Goal: Transaction & Acquisition: Purchase product/service

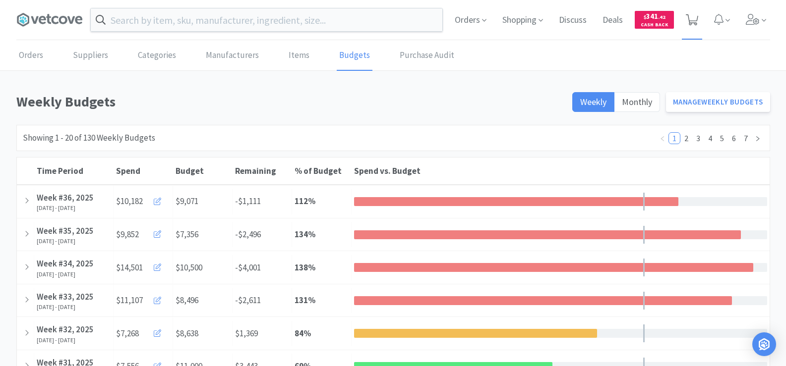
click at [693, 21] on icon at bounding box center [692, 19] width 12 height 11
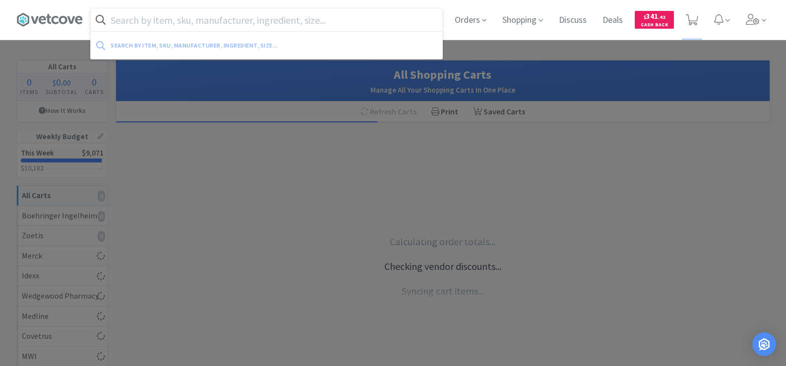
click at [279, 20] on input "text" at bounding box center [267, 19] width 352 height 23
select select "1"
select select "2"
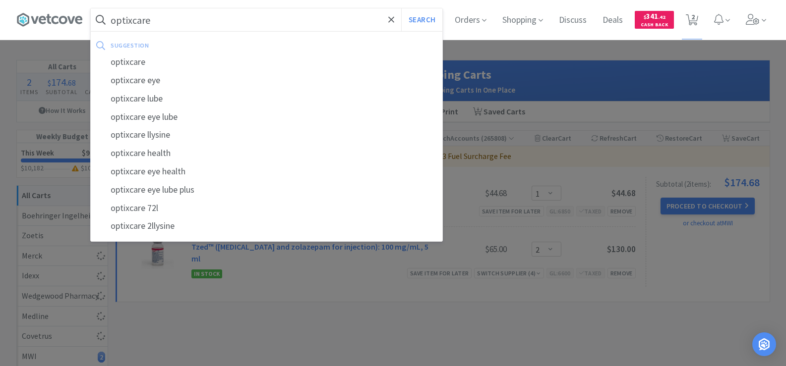
type input "optixcare"
click at [401, 8] on button "Search" at bounding box center [421, 19] width 41 height 23
select select "1"
select select "2"
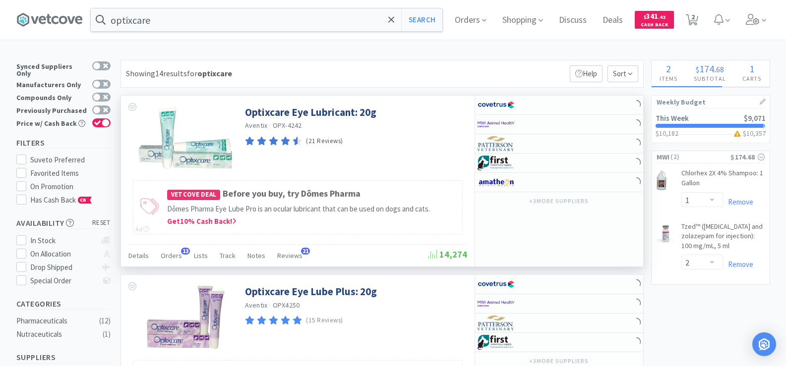
select select "10"
select select "4"
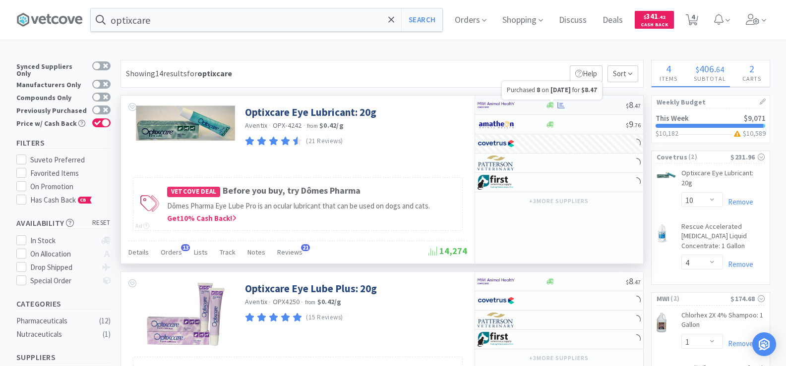
click at [562, 108] on icon at bounding box center [560, 105] width 7 height 6
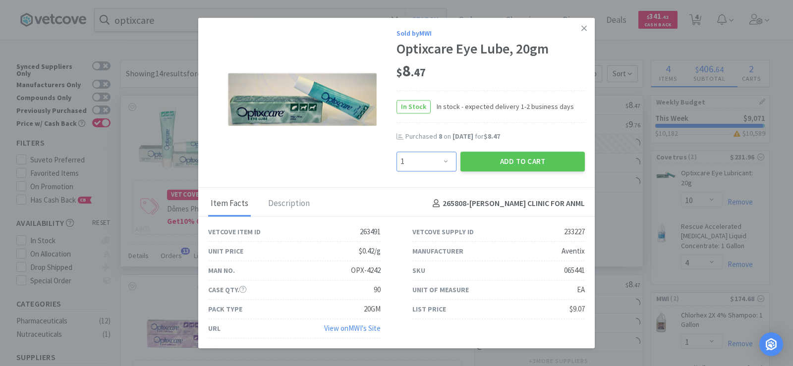
click at [439, 161] on select "Enter Quantity 1 2 3 4 5 6 7 8 9 10 11 12 13 14 15 16 17 18 19 20 Enter Quantity" at bounding box center [427, 162] width 60 height 20
click at [441, 162] on select "Enter Quantity 1 2 3 4 5 6 7 8 9 10 11 12 13 14 15 16 17 18 19 20 Enter Quantity" at bounding box center [427, 162] width 60 height 20
select select "10"
click at [397, 152] on select "Enter Quantity 1 2 3 4 5 6 7 8 9 10 11 12 13 14 15 16 17 18 19 20 Enter Quantity" at bounding box center [427, 162] width 60 height 20
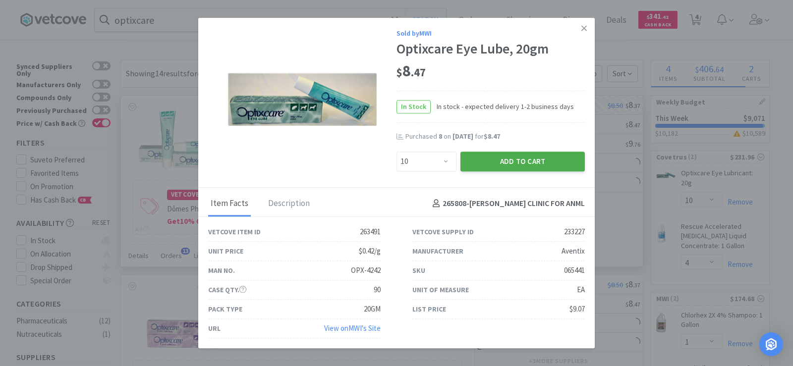
click at [495, 166] on button "Add to Cart" at bounding box center [523, 162] width 124 height 20
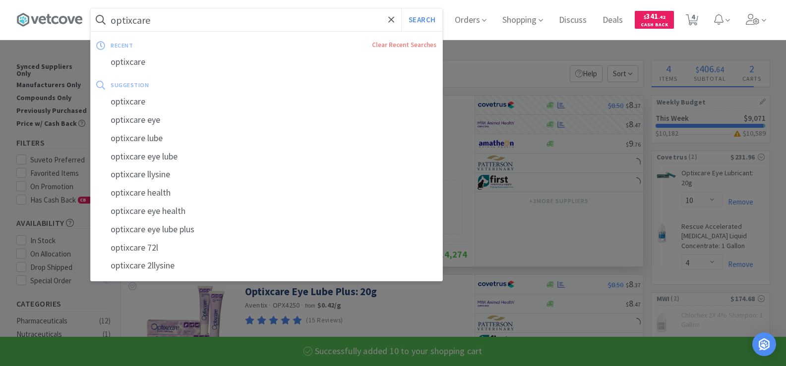
click at [161, 19] on input "optixcare" at bounding box center [267, 19] width 352 height 23
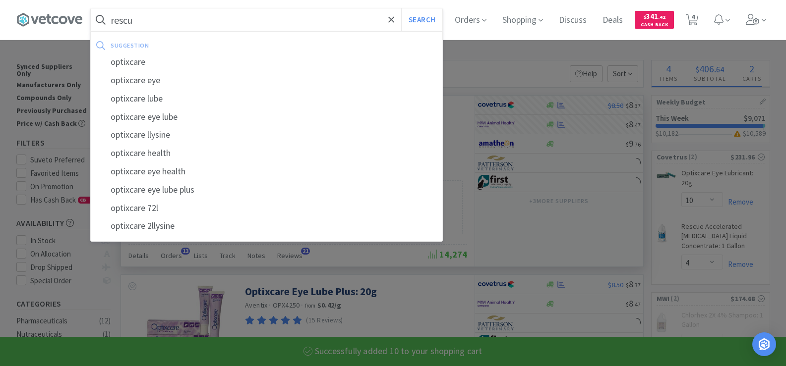
type input "rescue"
select select "10"
select select "2"
type input "rescue"
click at [401, 8] on button "Search" at bounding box center [421, 19] width 41 height 23
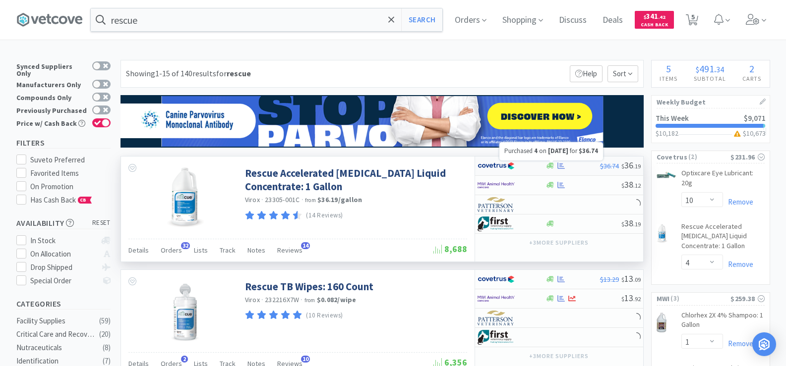
click at [560, 167] on icon at bounding box center [560, 166] width 7 height 6
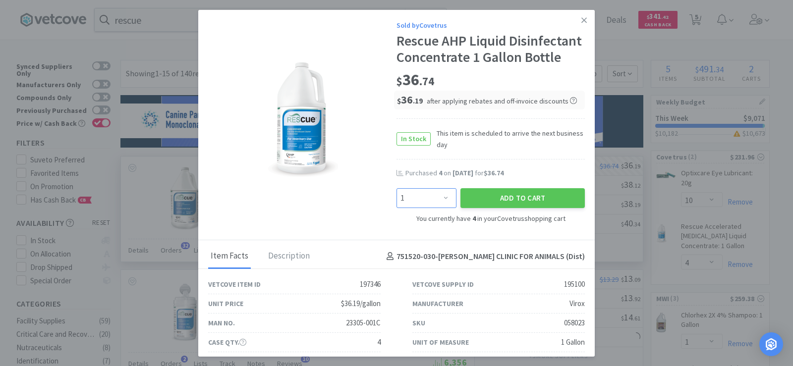
click at [443, 208] on select "Enter Quantity 1 2 3 4 5 6 7 8 9 10 11 12 13 14 15 16 17 18 19 20 Enter Quantity" at bounding box center [427, 198] width 60 height 20
select select "4"
click at [397, 205] on select "Enter Quantity 1 2 3 4 5 6 7 8 9 10 11 12 13 14 15 16 17 18 19 20 Enter Quantity" at bounding box center [427, 198] width 60 height 20
click at [526, 208] on button "Add to Cart" at bounding box center [523, 198] width 124 height 20
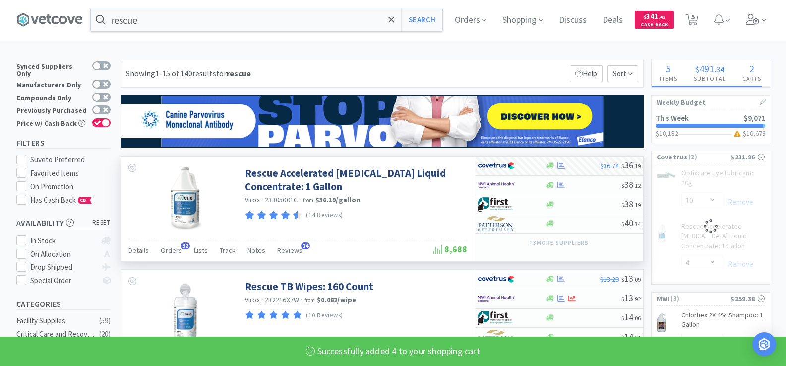
select select "8"
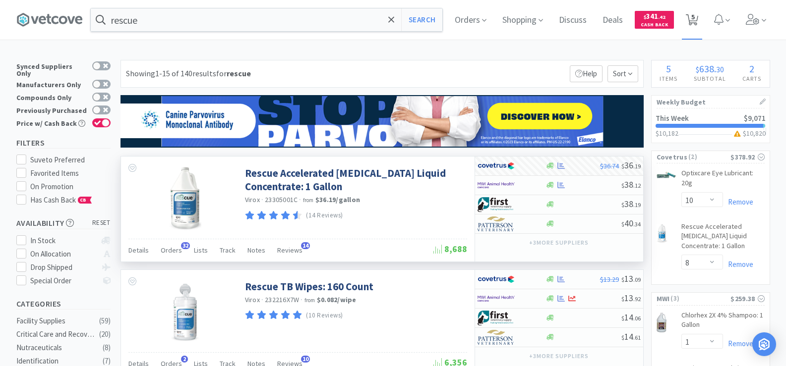
click at [695, 21] on span "5" at bounding box center [692, 17] width 3 height 40
select select "10"
select select "8"
select select "1"
select select "10"
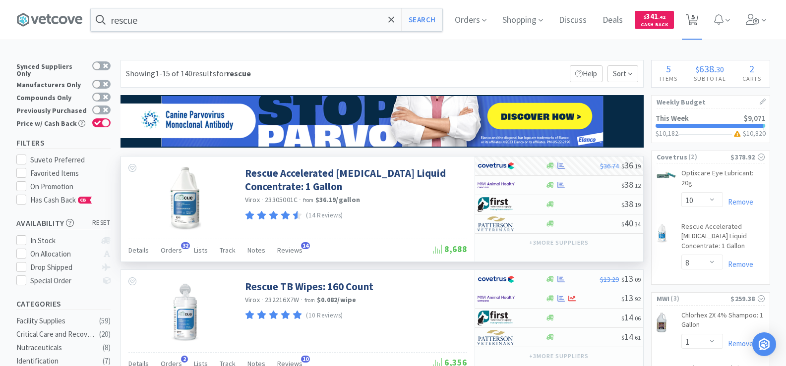
select select "2"
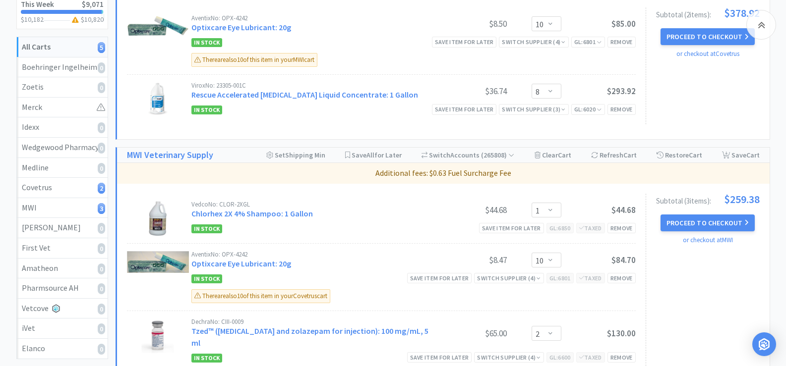
scroll to position [50, 0]
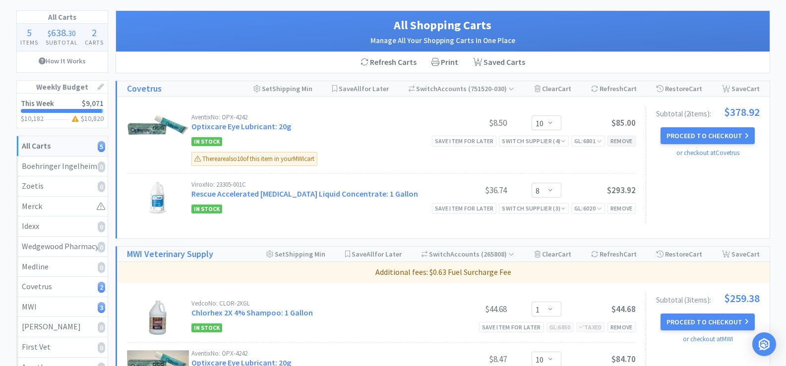
click at [615, 142] on div "Remove" at bounding box center [622, 141] width 28 height 10
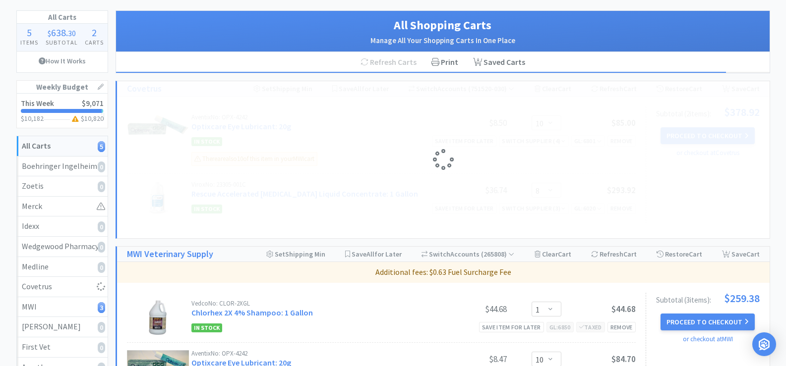
select select "8"
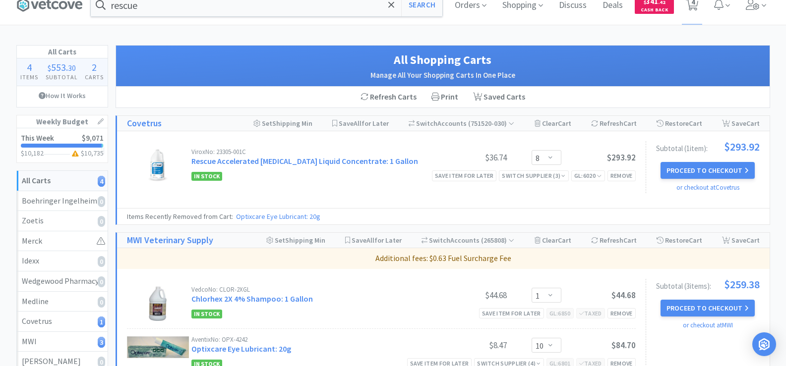
scroll to position [0, 0]
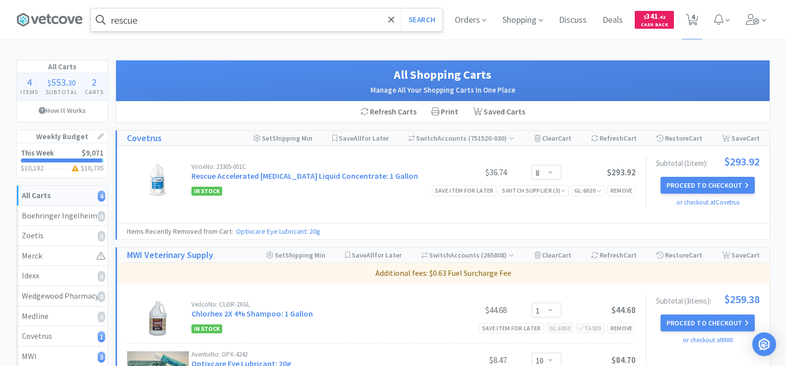
click at [264, 20] on input "rescue" at bounding box center [267, 19] width 352 height 23
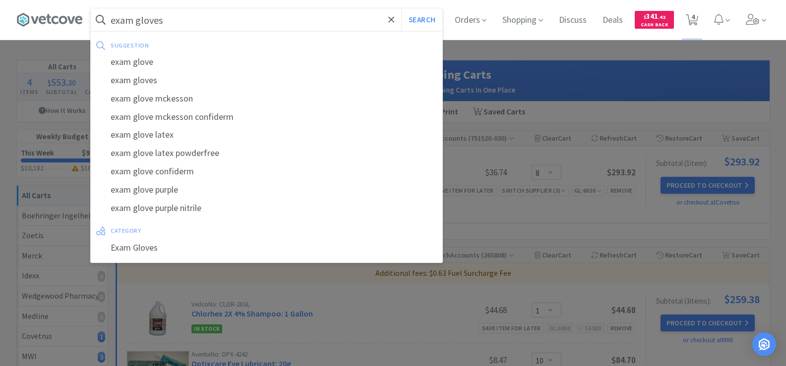
type input "exam gloves"
click at [401, 8] on button "Search" at bounding box center [421, 19] width 41 height 23
select select "8"
select select "1"
select select "10"
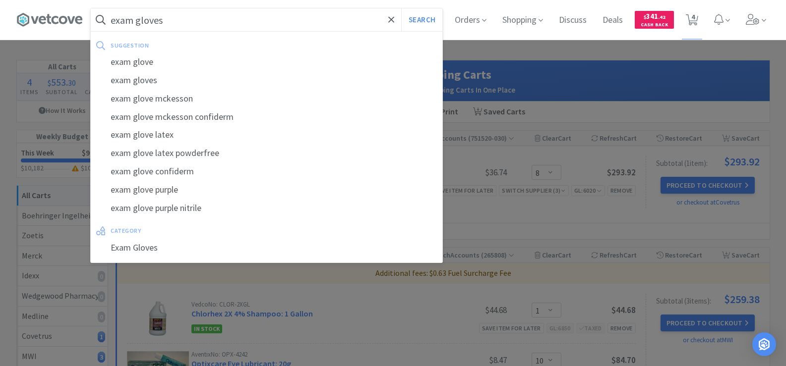
select select "2"
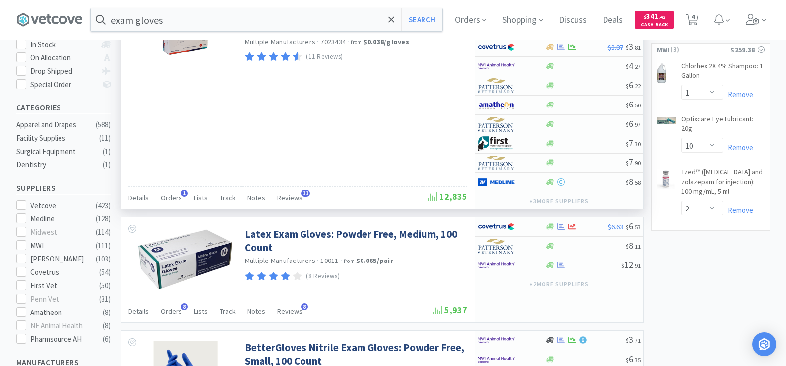
scroll to position [198, 0]
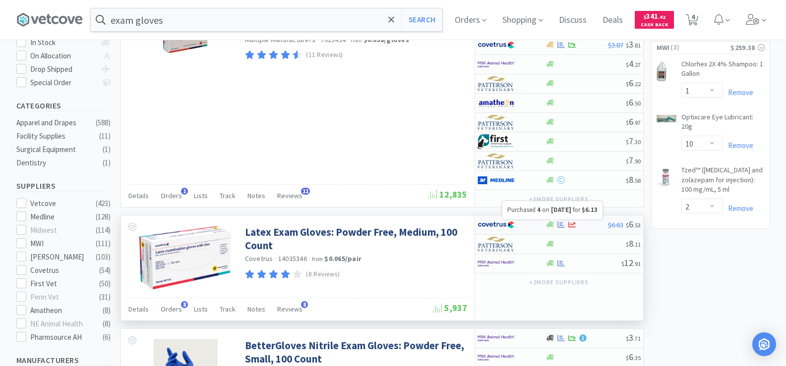
click at [563, 223] on icon at bounding box center [560, 224] width 7 height 7
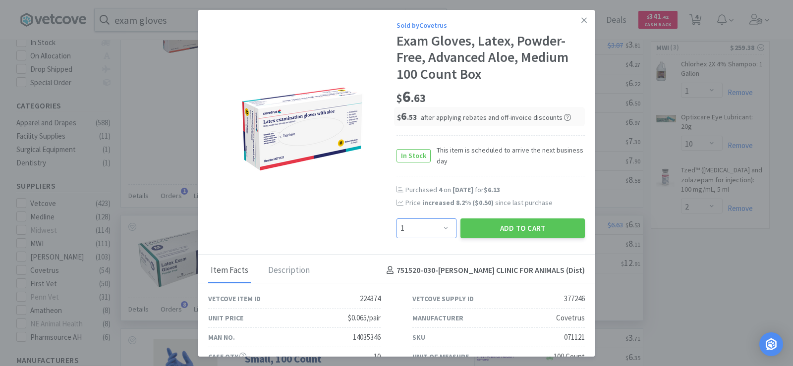
click at [429, 226] on select "Enter Quantity 1 2 3 4 5 6 7 8 9 10 11 12 13 14 15 16 17 18 19 20 Enter Quantity" at bounding box center [427, 229] width 60 height 20
select select "8"
click at [397, 219] on select "Enter Quantity 1 2 3 4 5 6 7 8 9 10 11 12 13 14 15 16 17 18 19 20 Enter Quantity" at bounding box center [427, 229] width 60 height 20
click at [511, 234] on button "Add to Cart" at bounding box center [523, 229] width 124 height 20
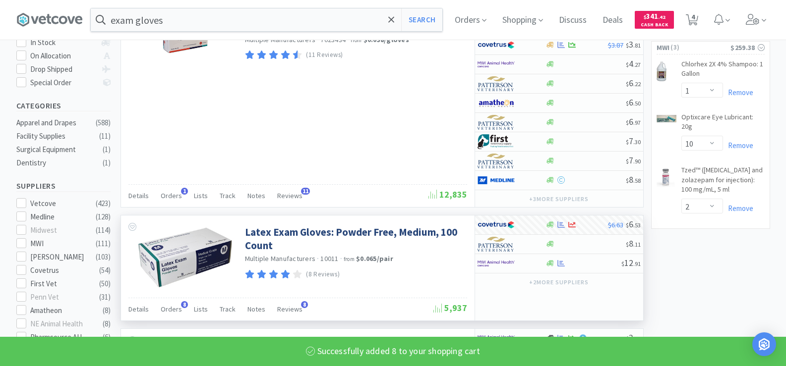
select select "8"
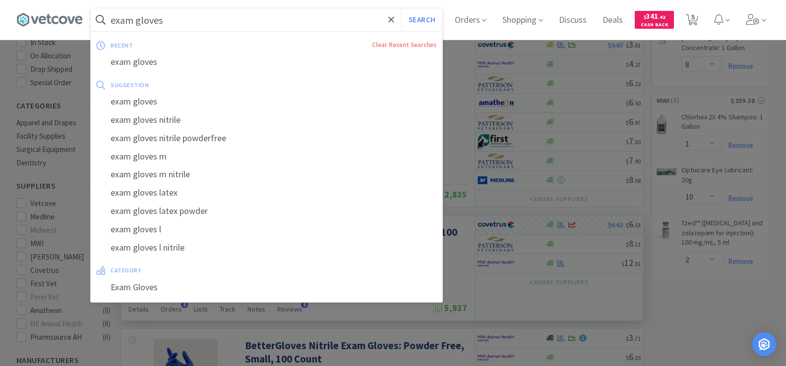
click at [189, 19] on input "exam gloves" at bounding box center [267, 19] width 352 height 23
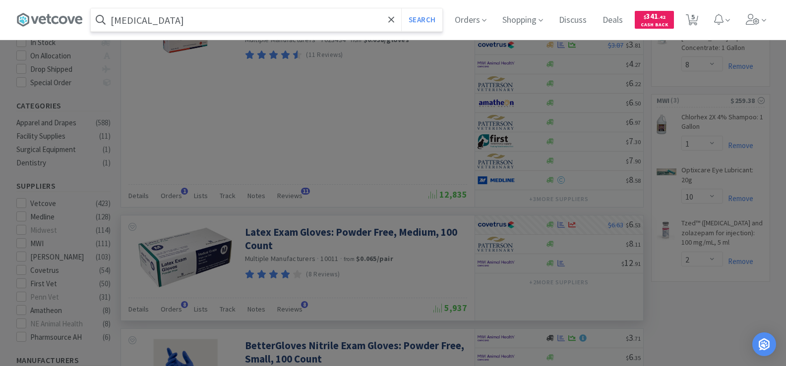
click at [401, 8] on button "Search" at bounding box center [421, 19] width 41 height 23
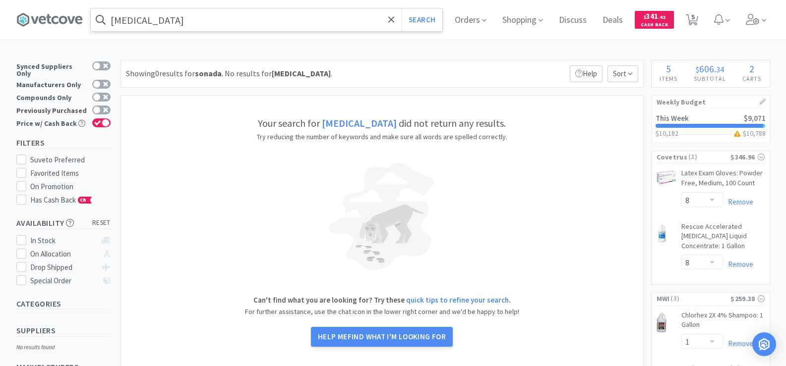
click at [189, 19] on input "[MEDICAL_DATA]" at bounding box center [267, 19] width 352 height 23
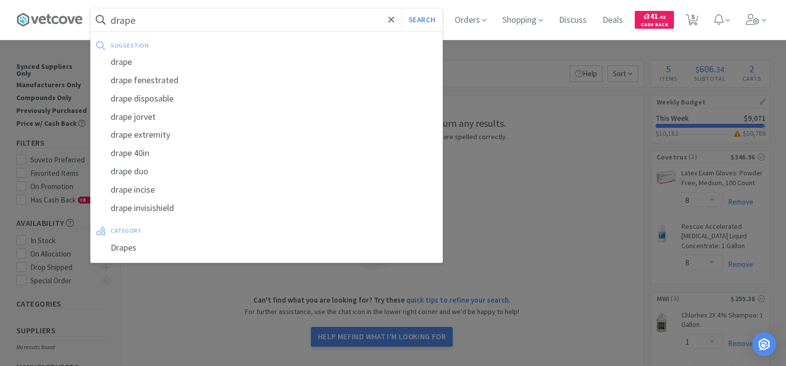
type input "drape"
click at [401, 8] on button "Search" at bounding box center [421, 19] width 41 height 23
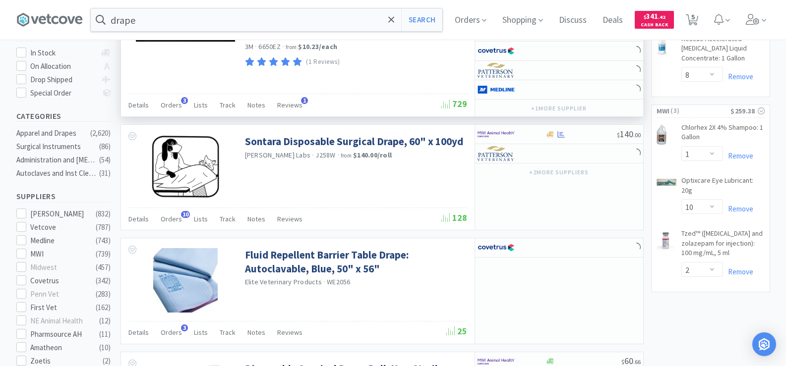
scroll to position [198, 0]
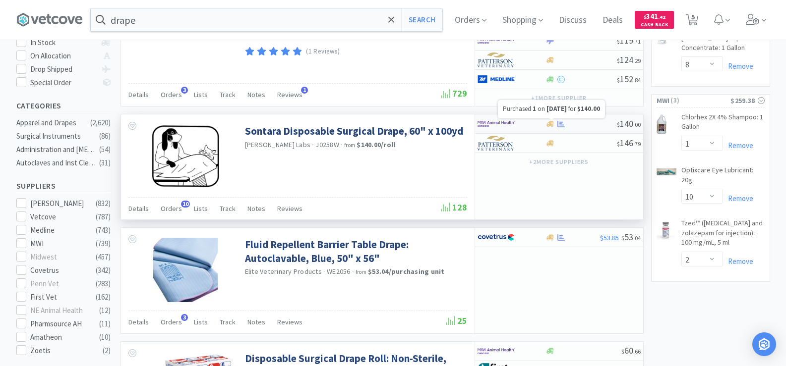
click at [560, 126] on icon at bounding box center [560, 124] width 7 height 7
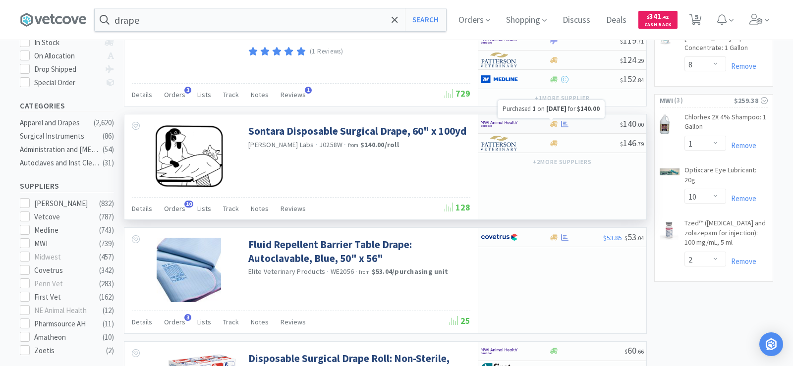
select select "1"
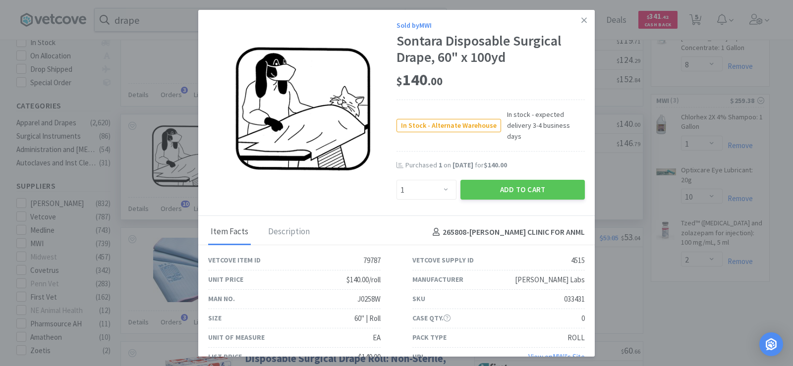
click at [515, 191] on div "Add to Cart" at bounding box center [523, 190] width 128 height 24
click at [515, 183] on button "Add to Cart" at bounding box center [523, 190] width 124 height 20
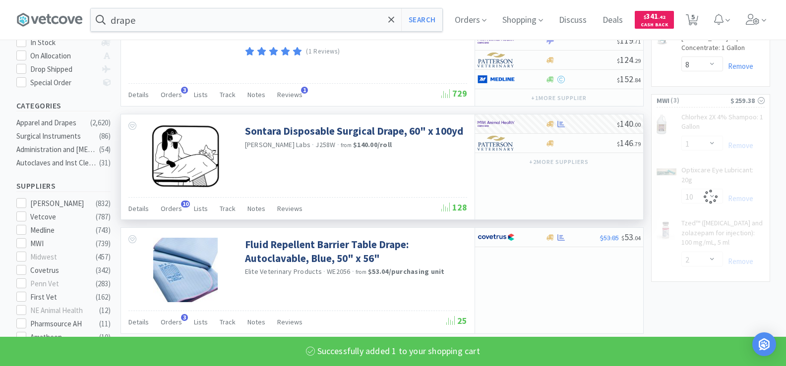
select select "1"
select select "2"
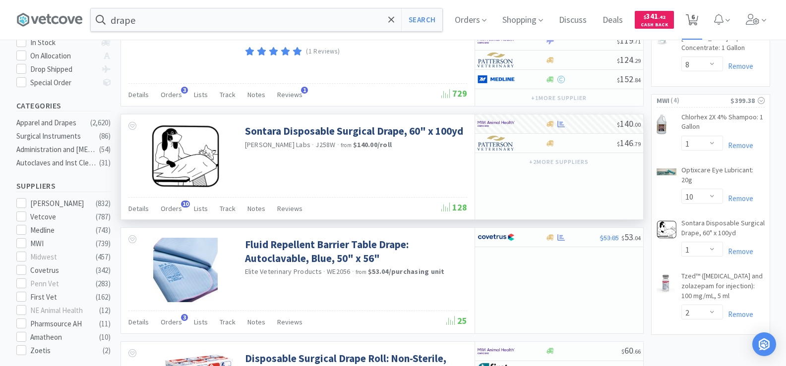
click at [695, 16] on span "6" at bounding box center [692, 17] width 3 height 40
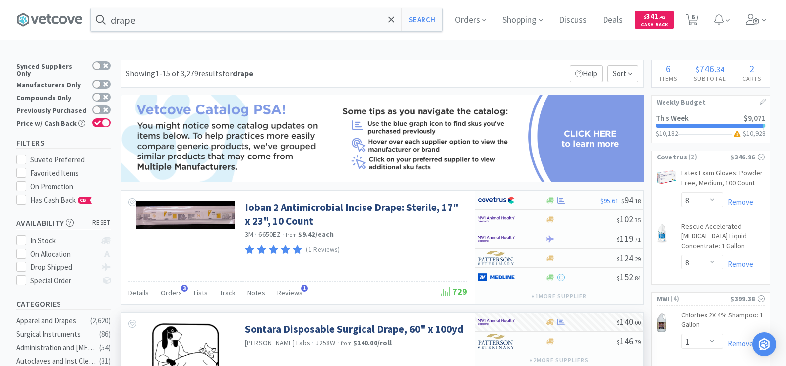
select select "8"
select select "1"
select select "10"
select select "1"
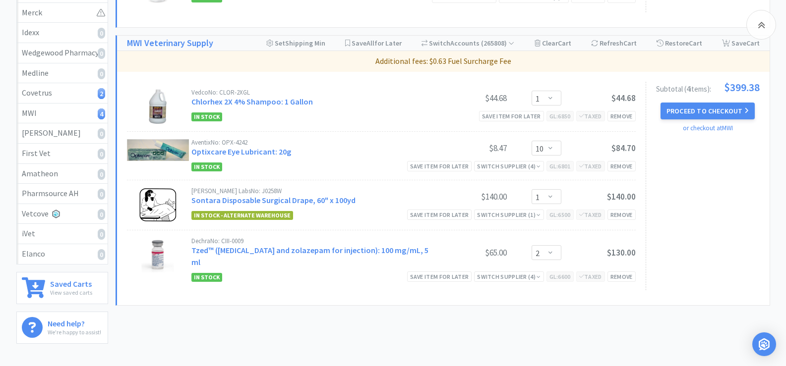
scroll to position [248, 0]
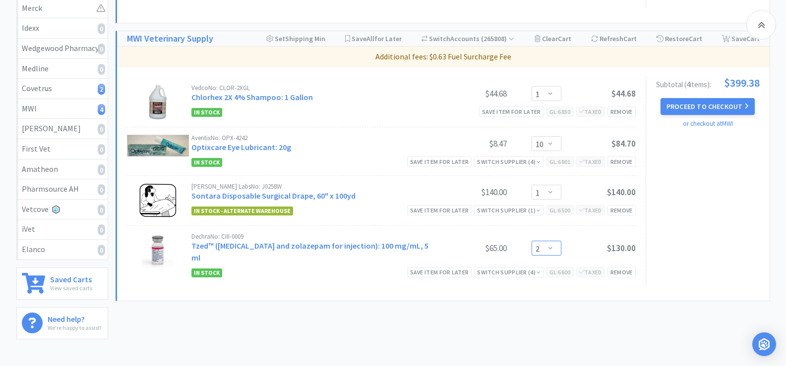
click at [549, 244] on select "Enter Quantity 1 2 3 4 5 6 7 8 9 10 11 12 13 14 15 16 17 18 19 20 Enter Quantity" at bounding box center [547, 248] width 30 height 15
click at [532, 241] on select "Enter Quantity 1 2 3 4 5 6 7 8 9 10 11 12 13 14 15 16 17 18 19 20 Enter Quantity" at bounding box center [547, 248] width 30 height 15
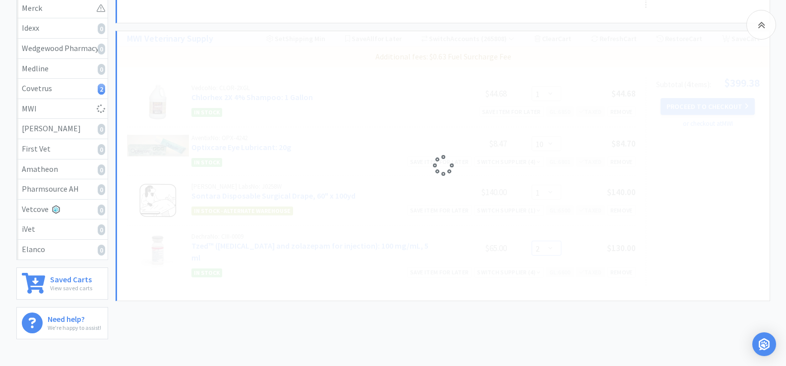
select select "3"
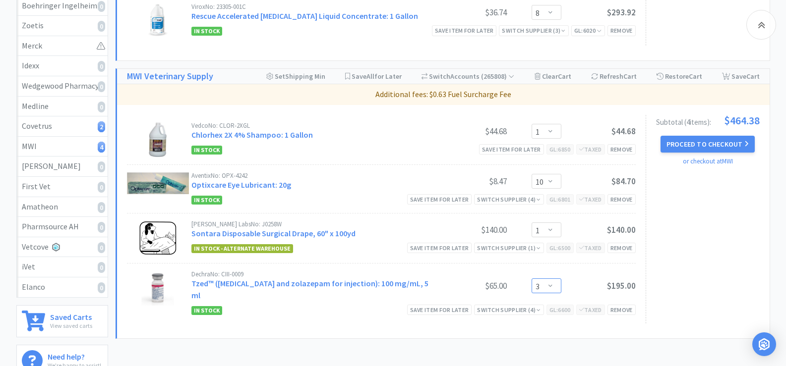
scroll to position [149, 0]
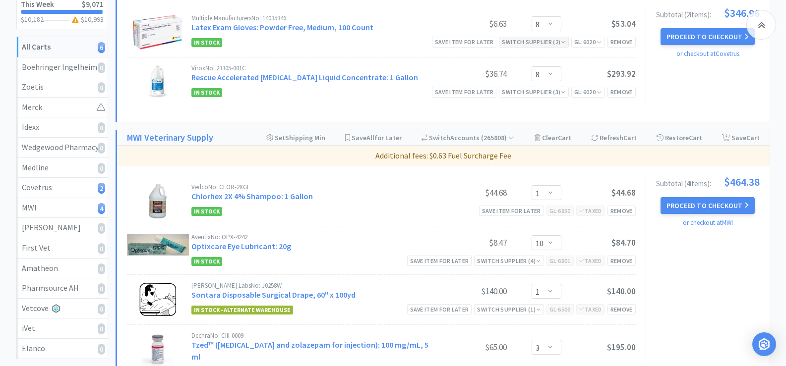
click at [547, 43] on div "Switch Supplier ( 2 )" at bounding box center [533, 41] width 63 height 9
click at [416, 26] on div "Multiple Manufacturers No: 14035346 Latex Exam Gloves: Powder Free, Medium, 100…" at bounding box center [311, 24] width 241 height 18
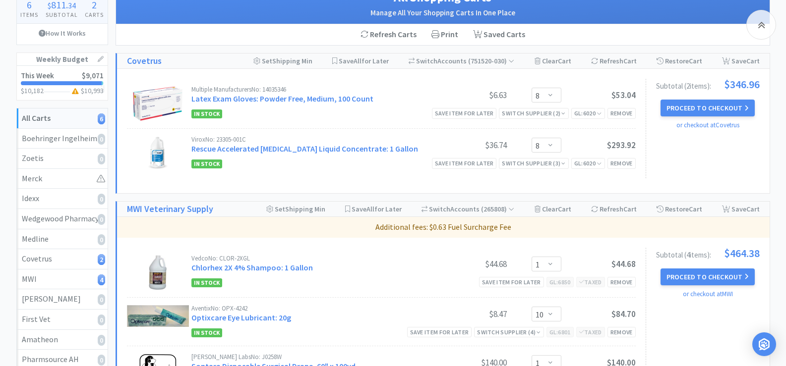
scroll to position [0, 0]
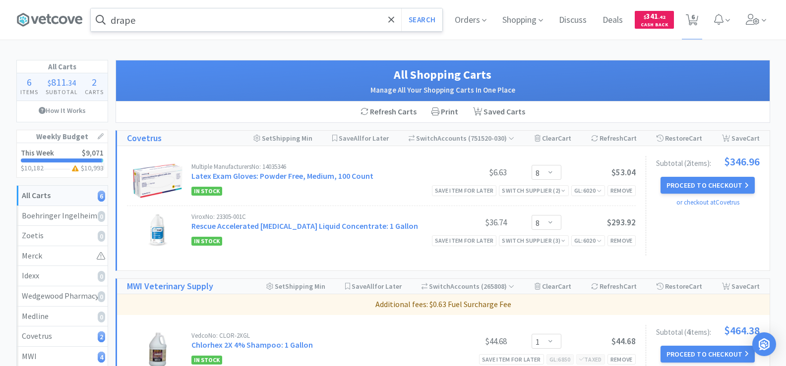
click at [187, 22] on input "drape" at bounding box center [267, 19] width 352 height 23
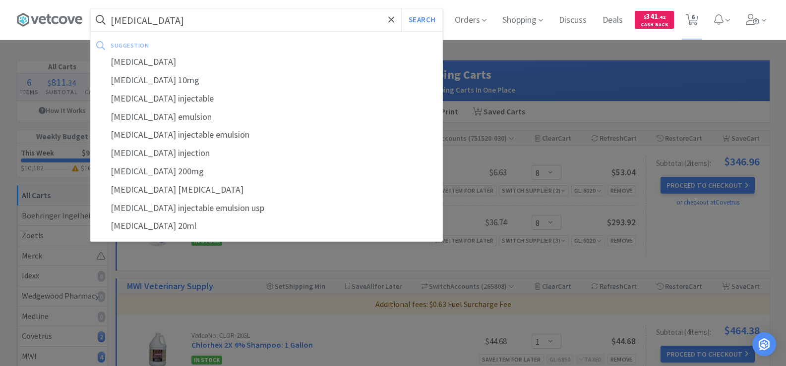
type input "[MEDICAL_DATA]"
click at [401, 8] on button "Search" at bounding box center [421, 19] width 41 height 23
select select "8"
select select "1"
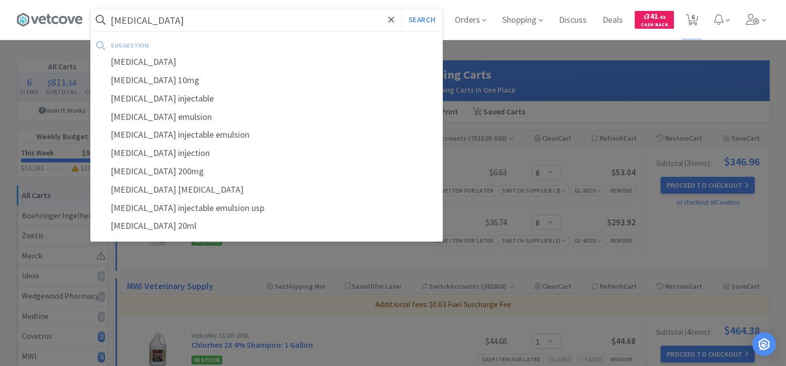
select select "10"
select select "1"
select select "3"
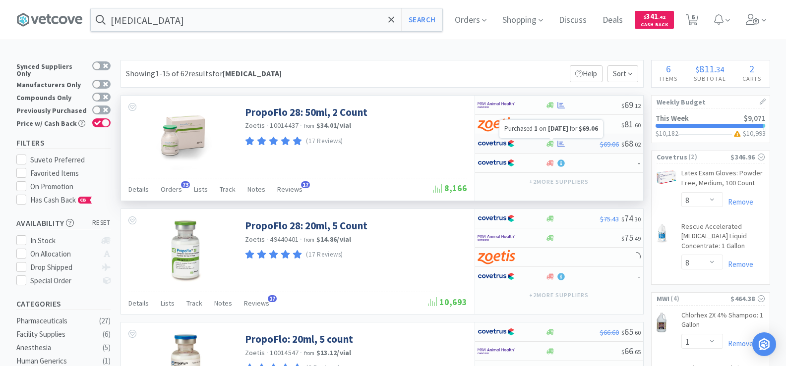
click at [558, 145] on icon at bounding box center [560, 143] width 7 height 6
select select "1"
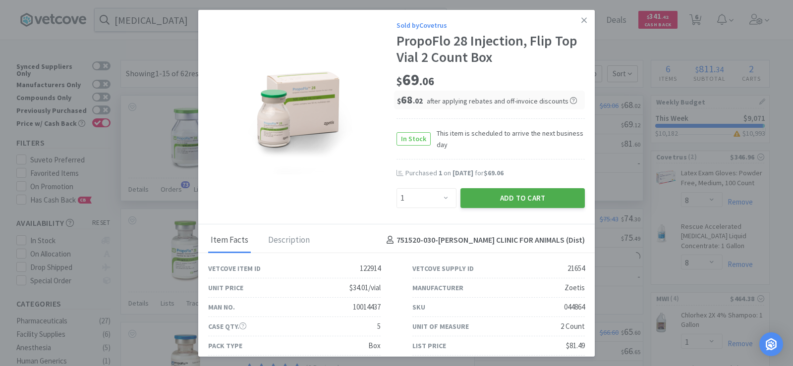
click at [519, 202] on button "Add to Cart" at bounding box center [523, 198] width 124 height 20
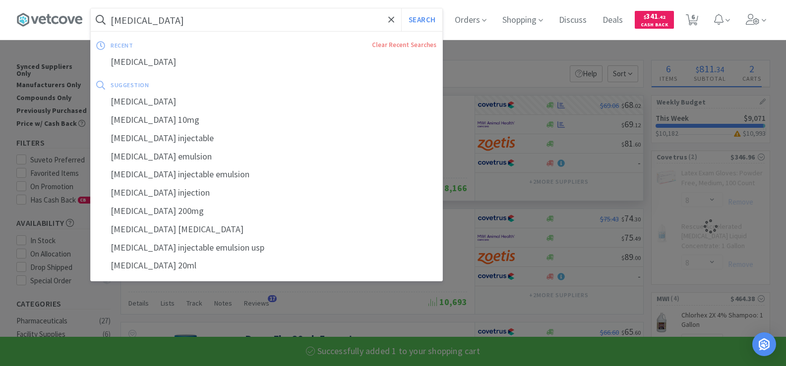
click at [165, 21] on input "[MEDICAL_DATA]" at bounding box center [267, 19] width 352 height 23
select select "1"
select select "8"
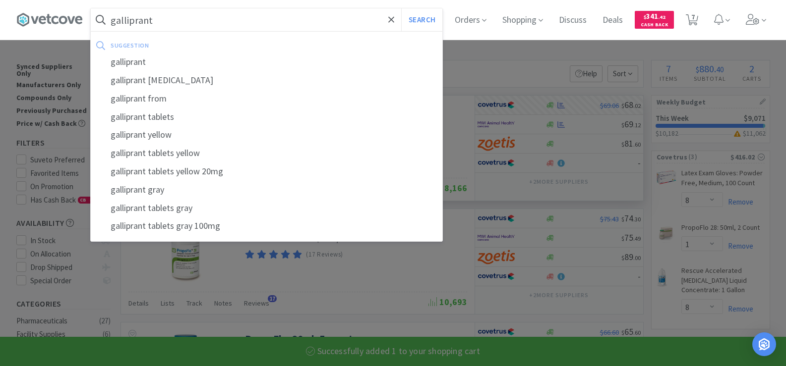
type input "galliprant"
click at [401, 8] on button "Search" at bounding box center [421, 19] width 41 height 23
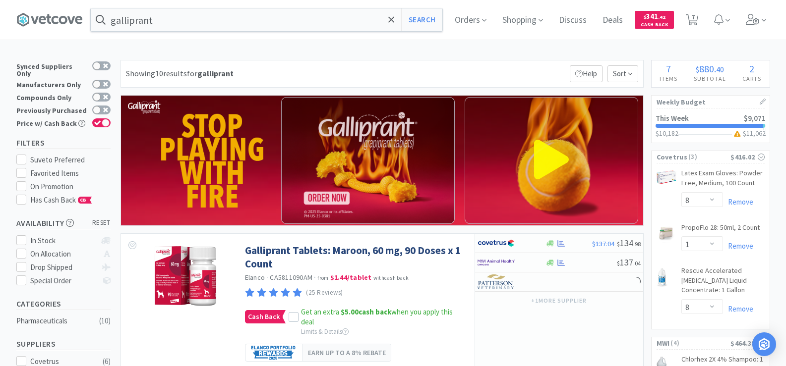
scroll to position [2, 0]
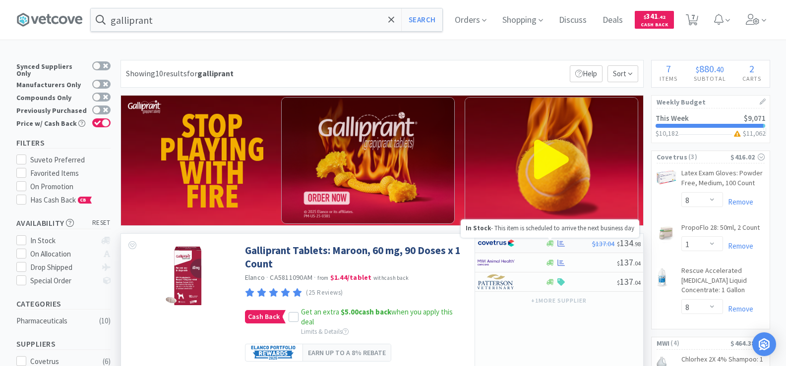
click at [556, 246] on div at bounding box center [561, 243] width 10 height 7
select select "1"
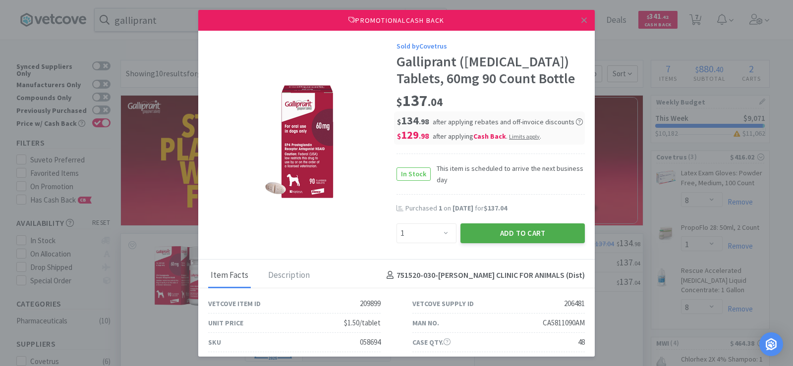
click at [528, 228] on button "Add to Cart" at bounding box center [523, 234] width 124 height 20
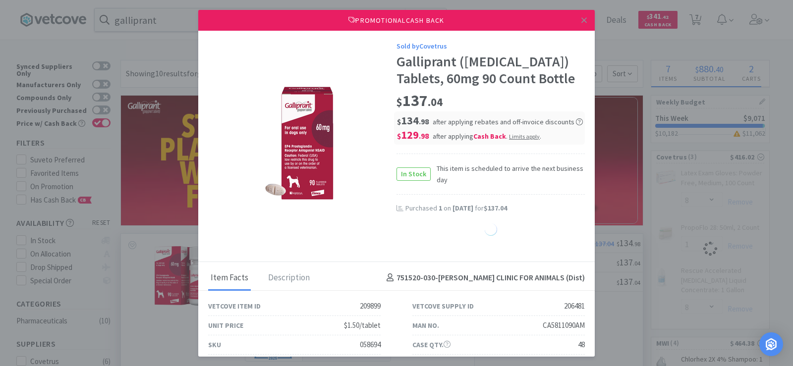
select select "1"
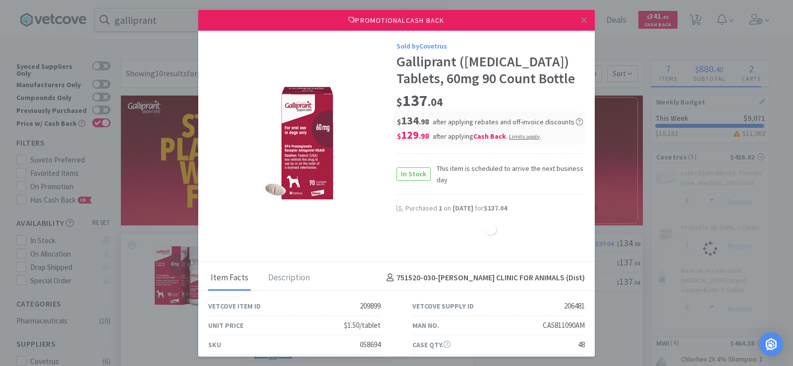
select select "1"
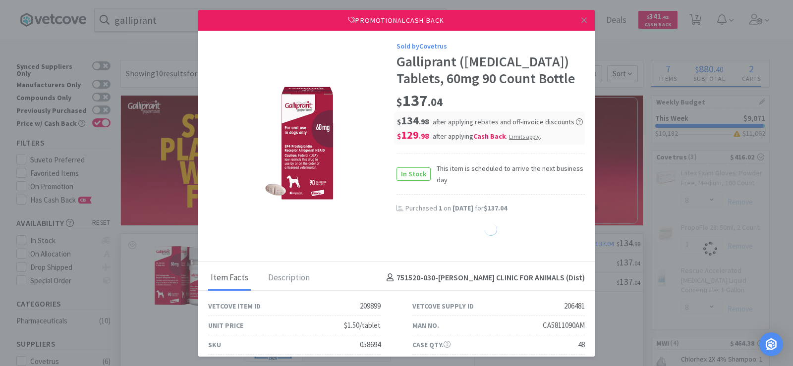
select select "1"
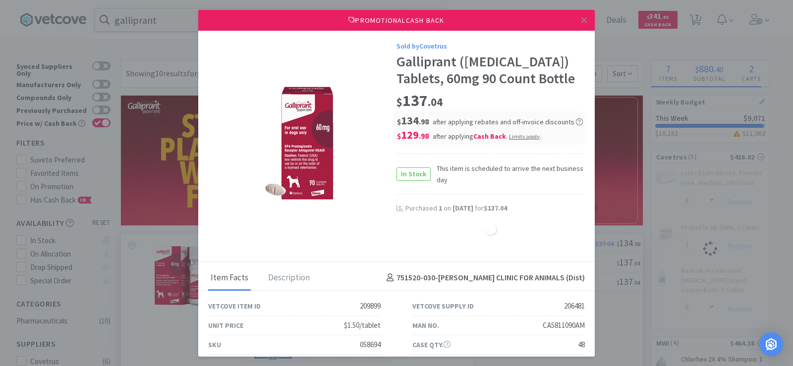
select select "1"
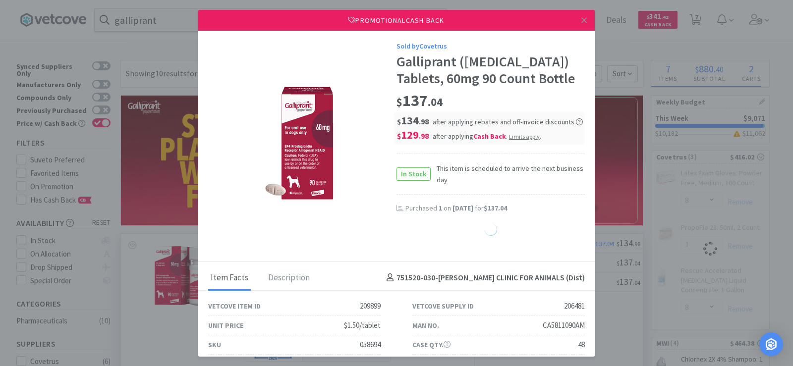
select select "1"
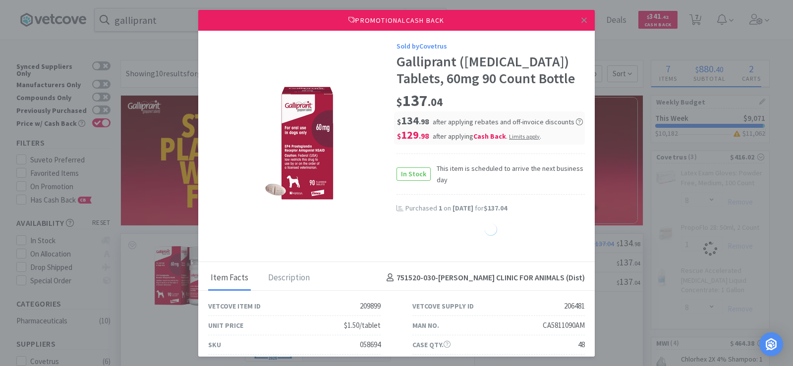
select select "1"
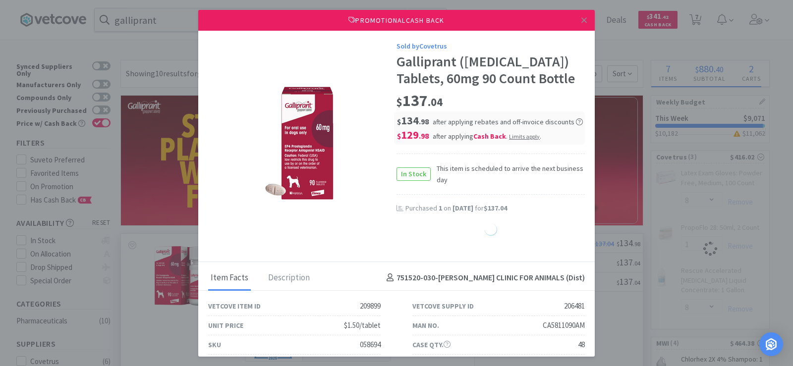
select select "1"
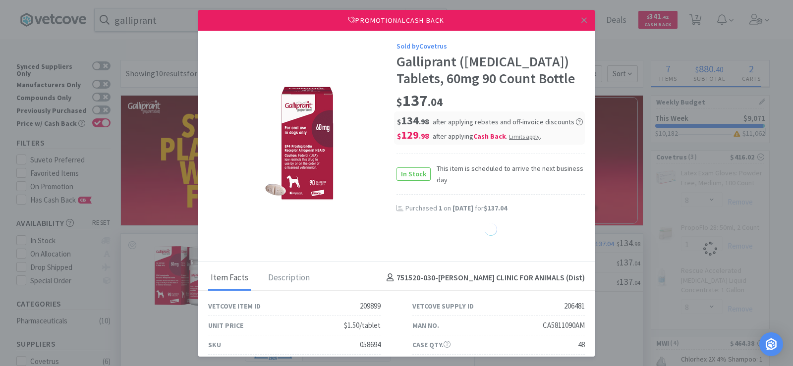
select select "1"
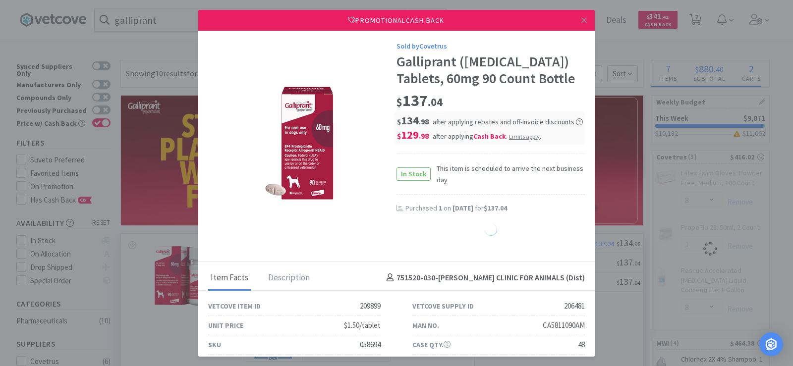
select select "1"
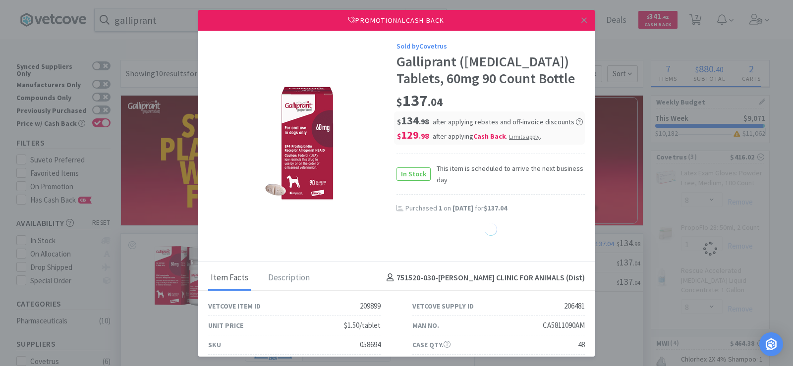
select select "1"
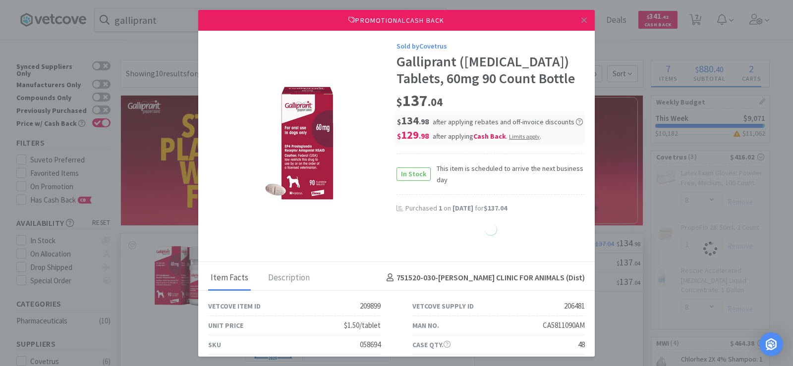
select select "1"
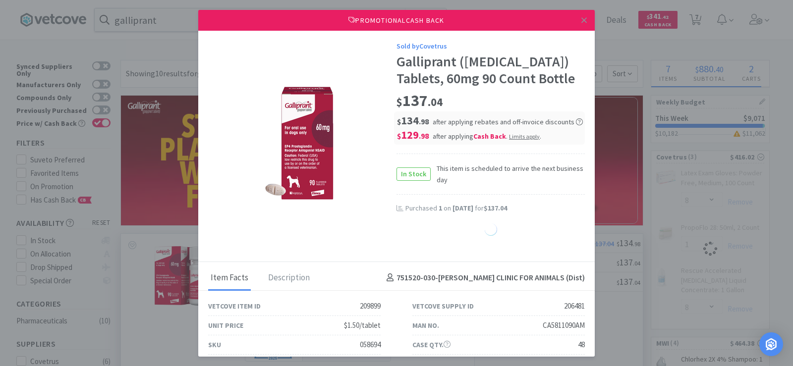
select select "1"
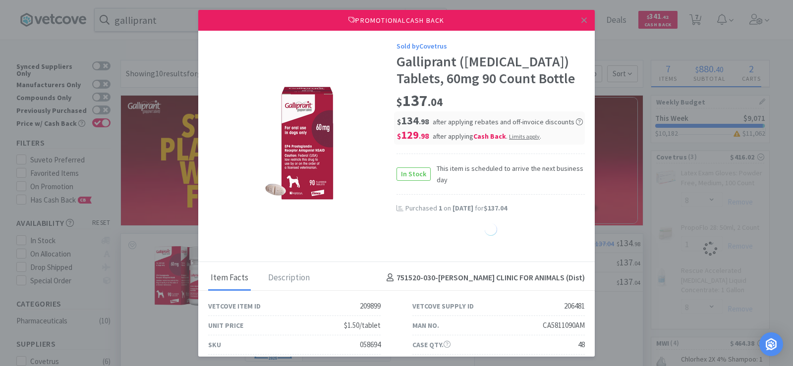
select select "1"
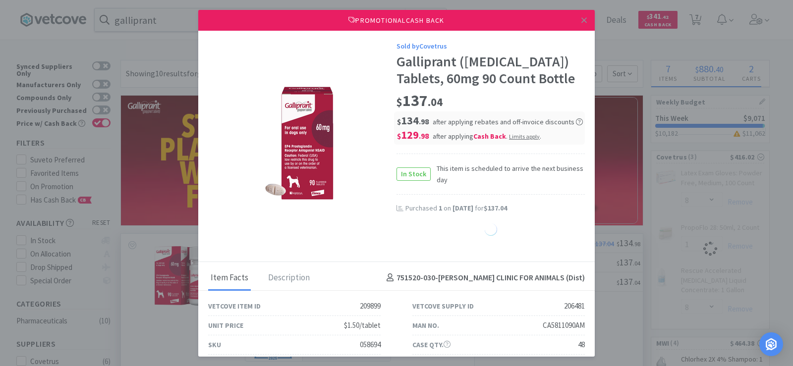
select select "1"
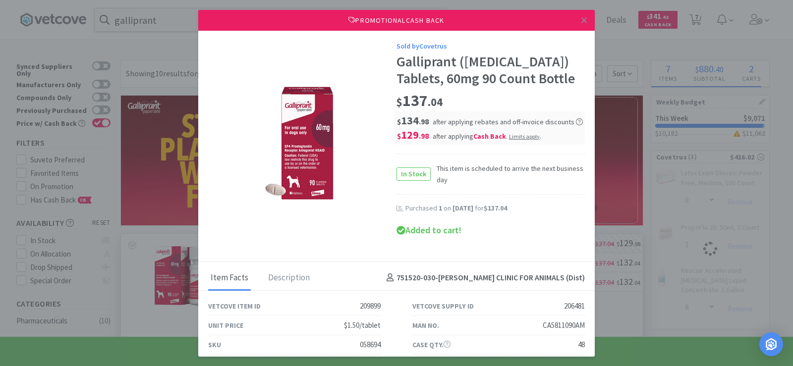
select select "1"
select select "8"
select select "1"
select select "8"
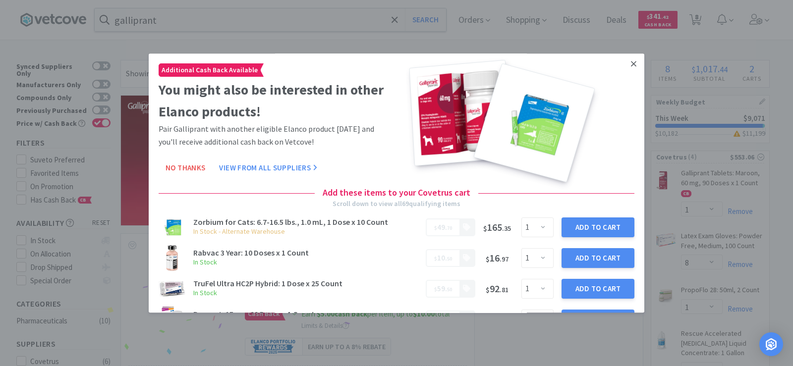
click at [631, 62] on icon at bounding box center [633, 64] width 5 height 9
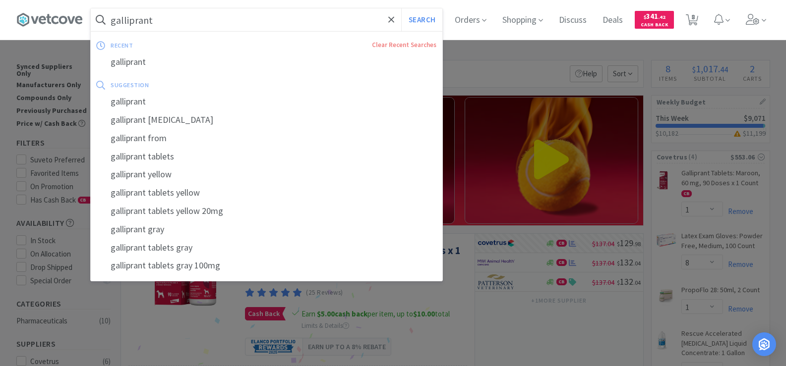
click at [198, 26] on input "galliprant" at bounding box center [267, 19] width 352 height 23
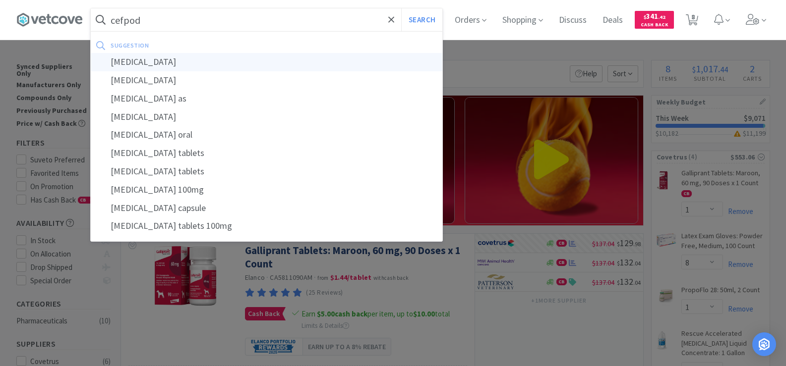
click at [202, 61] on div "[MEDICAL_DATA]" at bounding box center [267, 62] width 352 height 18
type input "[MEDICAL_DATA]"
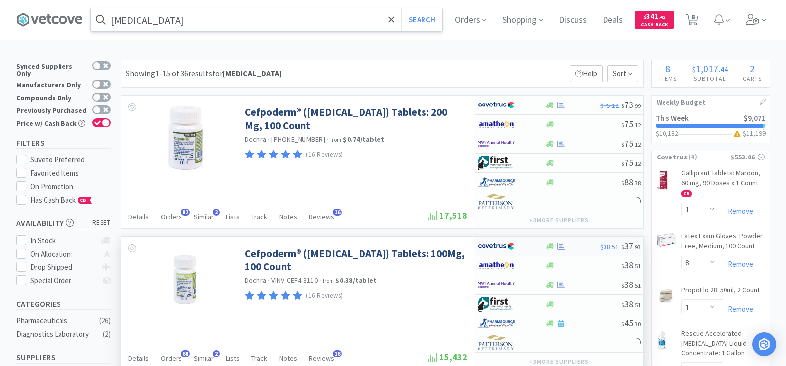
click at [556, 250] on div "$38.51 $ 37 . 93" at bounding box center [559, 246] width 168 height 19
select select "1"
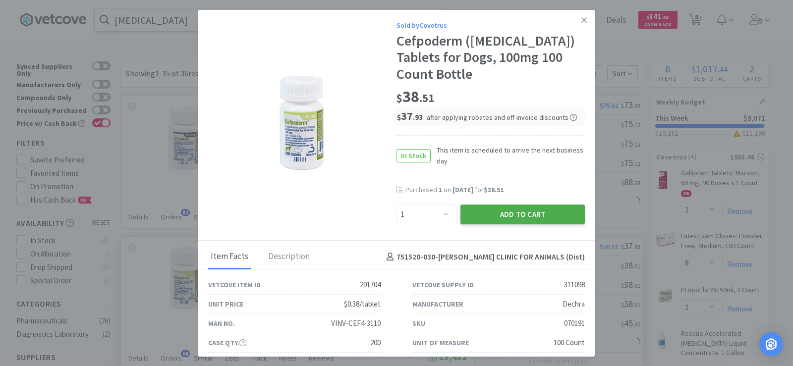
click at [536, 221] on button "Add to Cart" at bounding box center [523, 215] width 124 height 20
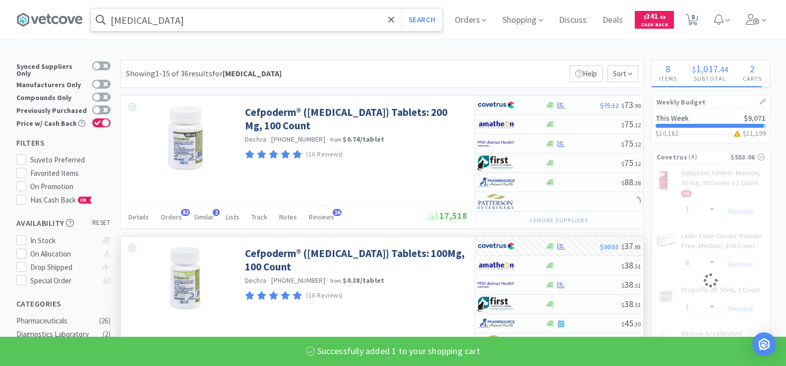
click at [170, 24] on input "[MEDICAL_DATA]" at bounding box center [267, 19] width 352 height 23
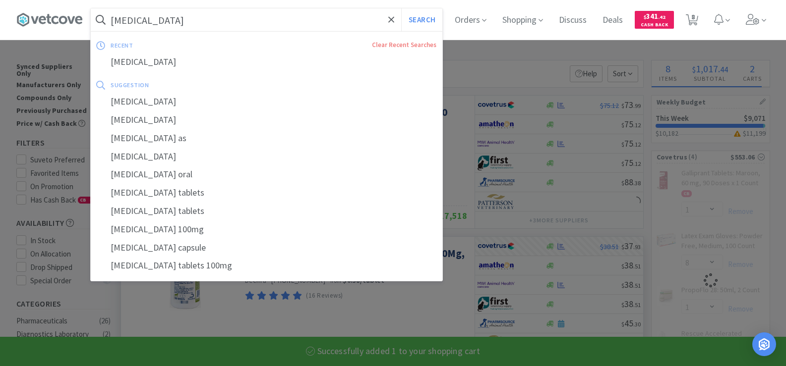
select select "1"
select select "8"
select select "1"
type input "c"
select select "8"
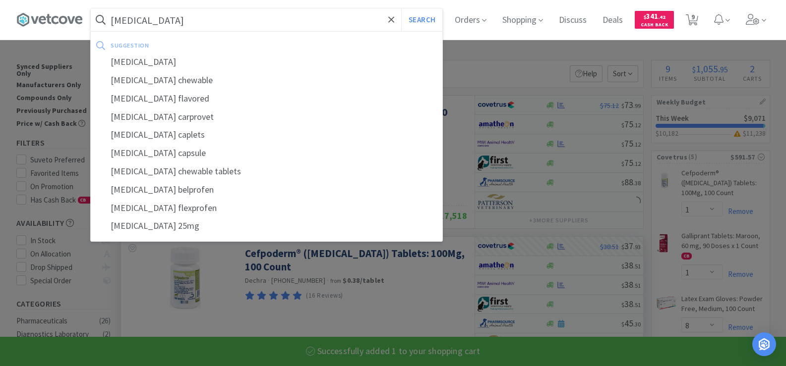
type input "[MEDICAL_DATA]"
click at [401, 8] on button "Search" at bounding box center [421, 19] width 41 height 23
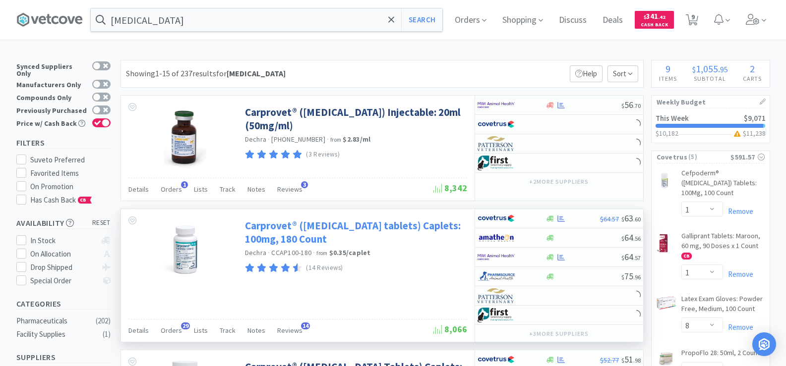
scroll to position [99, 0]
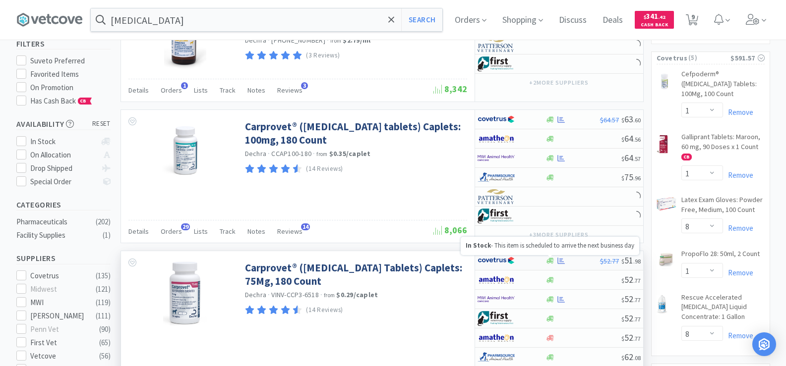
click at [551, 263] on icon at bounding box center [550, 261] width 7 height 6
select select "1"
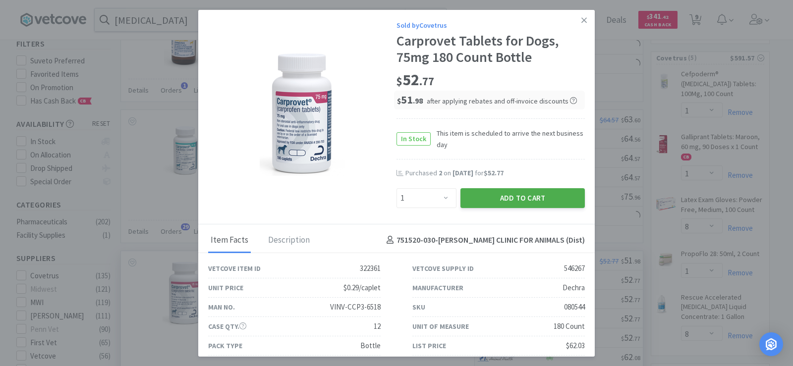
click at [506, 200] on button "Add to Cart" at bounding box center [523, 198] width 124 height 20
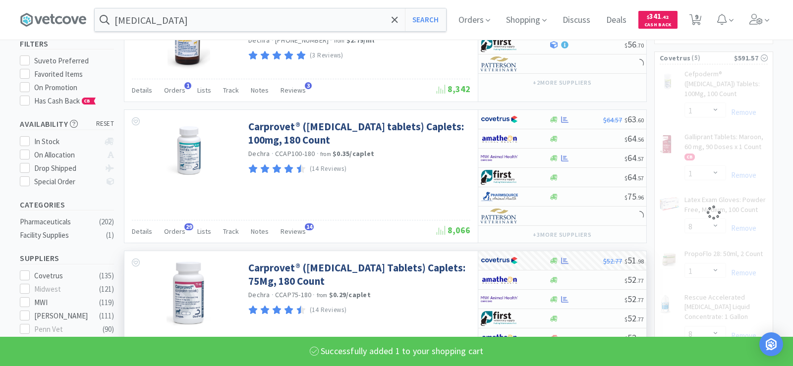
select select "1"
select select "8"
select select "1"
select select "8"
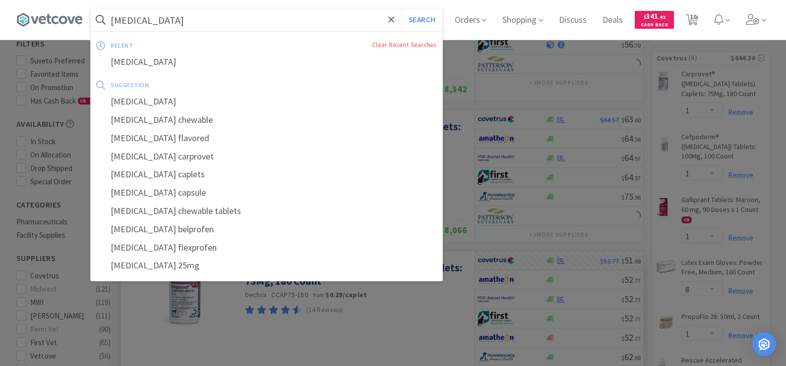
click at [170, 19] on input "[MEDICAL_DATA]" at bounding box center [267, 19] width 352 height 23
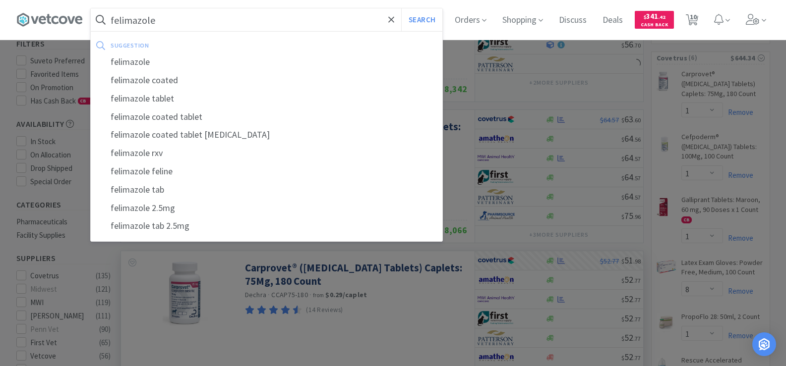
type input "felimazole"
click at [401, 8] on button "Search" at bounding box center [421, 19] width 41 height 23
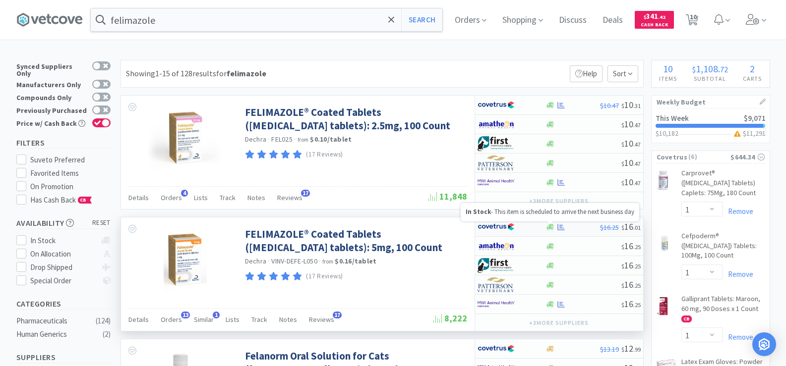
click at [551, 228] on icon at bounding box center [550, 227] width 7 height 6
select select "1"
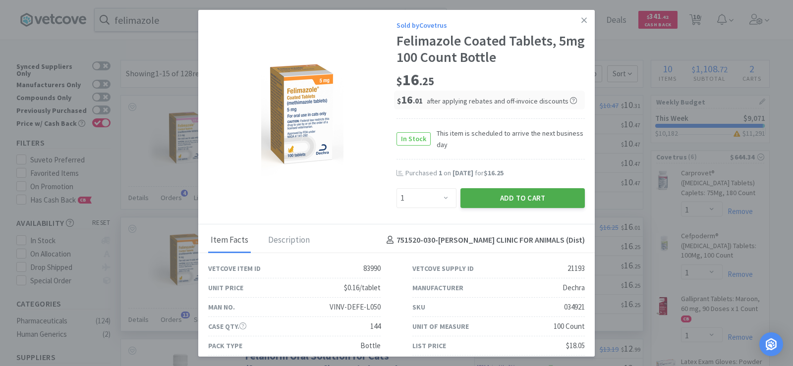
click at [523, 204] on button "Add to Cart" at bounding box center [523, 198] width 124 height 20
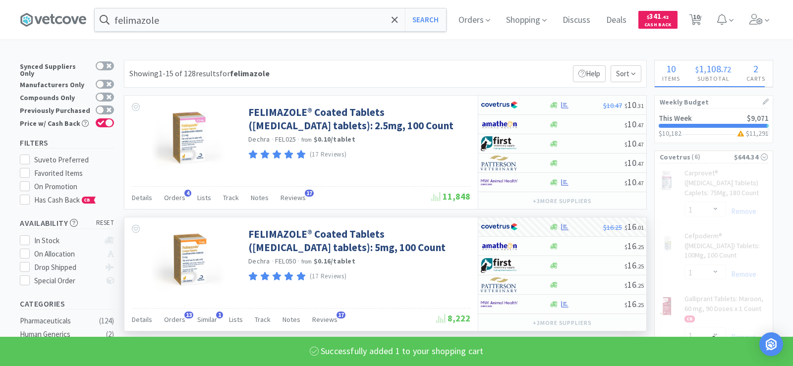
select select "1"
select select "8"
select select "1"
select select "8"
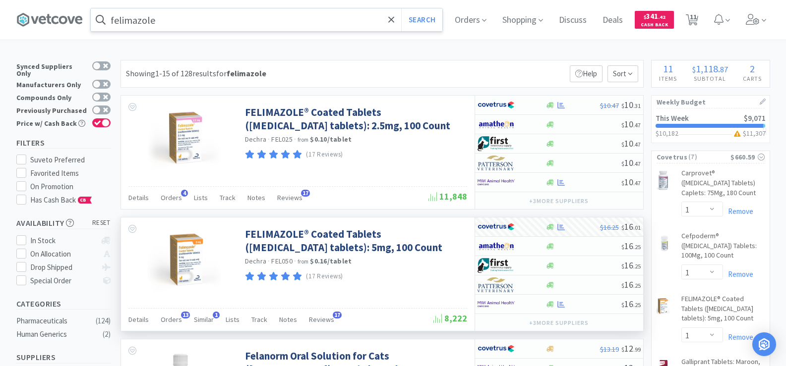
click at [175, 14] on input "felimazole" at bounding box center [267, 19] width 352 height 23
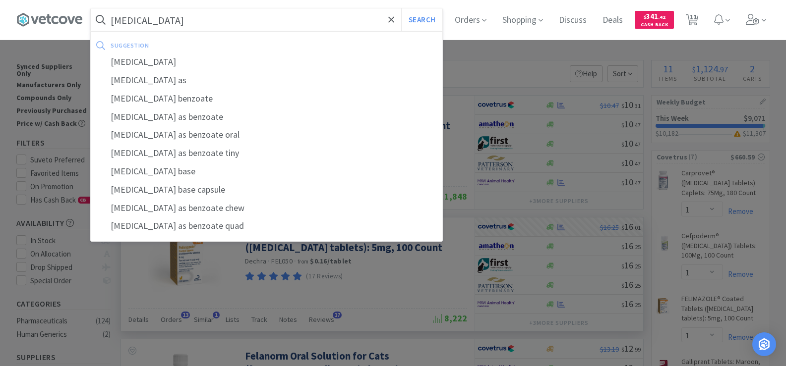
type input "[MEDICAL_DATA]"
click at [401, 8] on button "Search" at bounding box center [421, 19] width 41 height 23
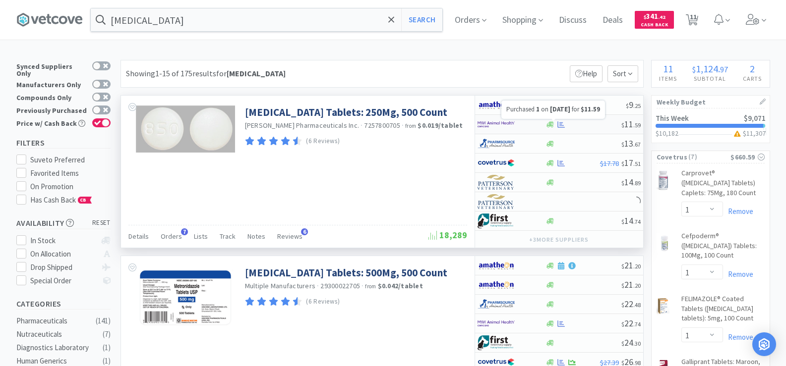
click at [558, 123] on icon at bounding box center [560, 124] width 7 height 7
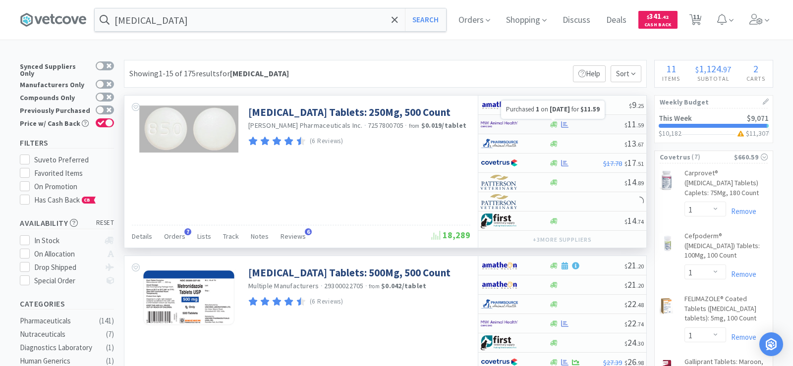
select select "1"
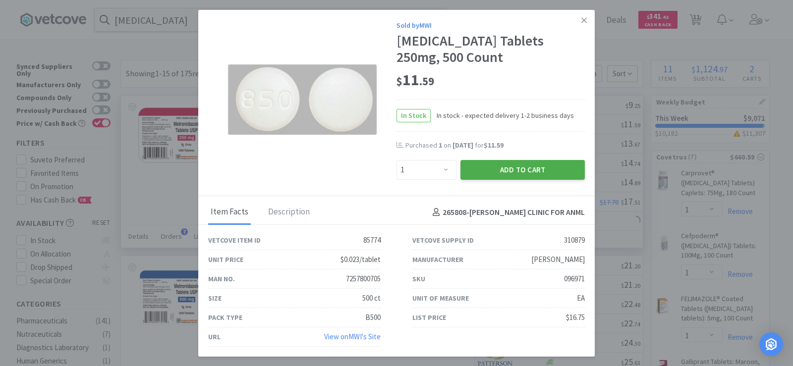
click at [540, 165] on button "Add to Cart" at bounding box center [523, 170] width 124 height 20
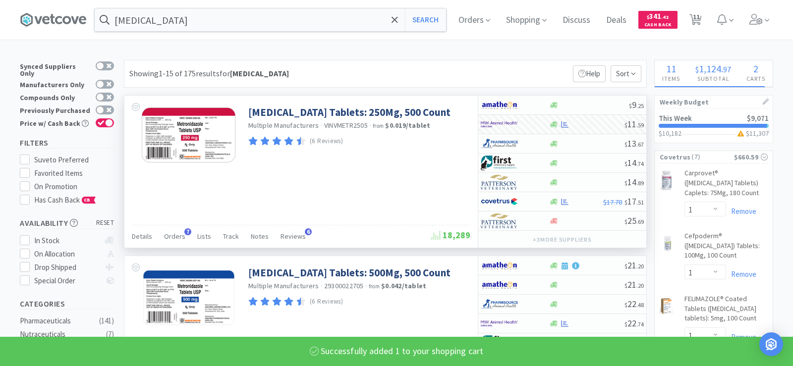
select select "1"
select select "10"
select select "1"
select select "3"
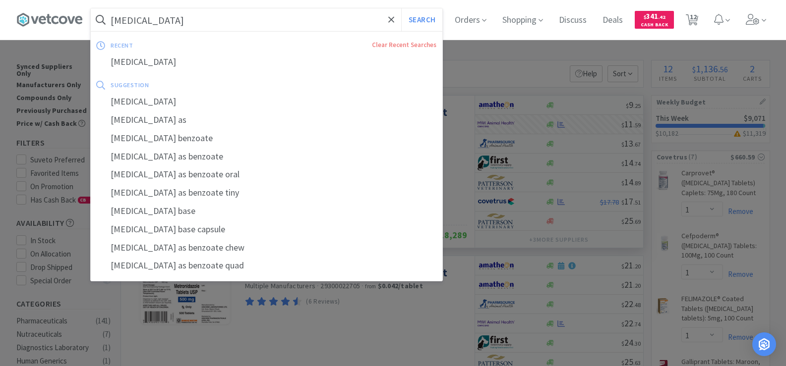
click at [209, 25] on input "[MEDICAL_DATA]" at bounding box center [267, 19] width 352 height 23
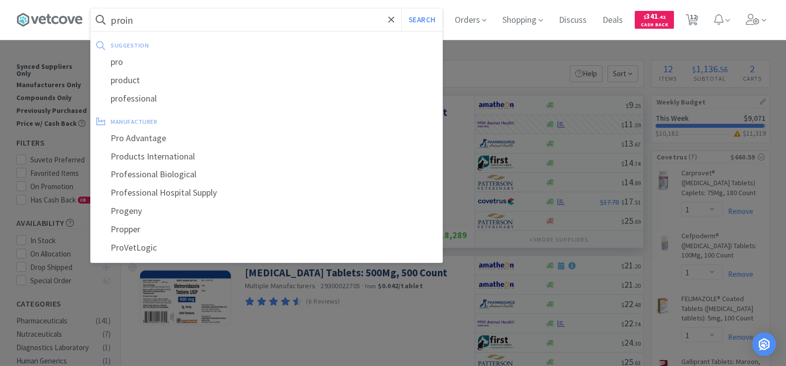
type input "proin"
click at [401, 8] on button "Search" at bounding box center [421, 19] width 41 height 23
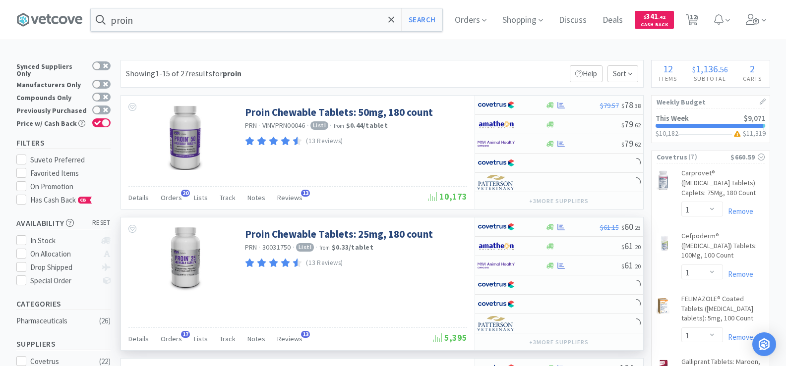
scroll to position [99, 0]
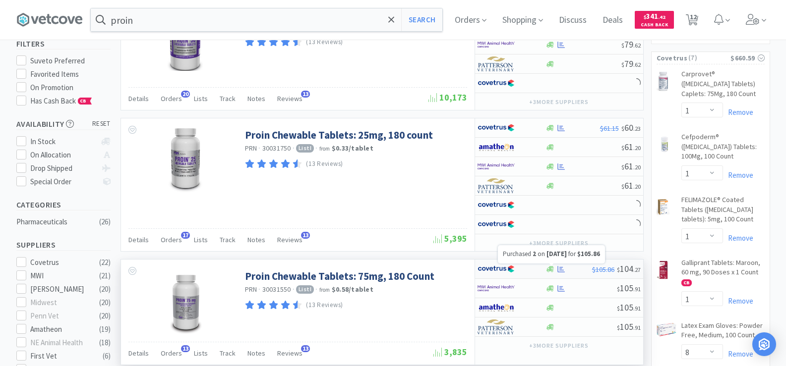
click at [561, 272] on icon at bounding box center [560, 269] width 7 height 6
select select "1"
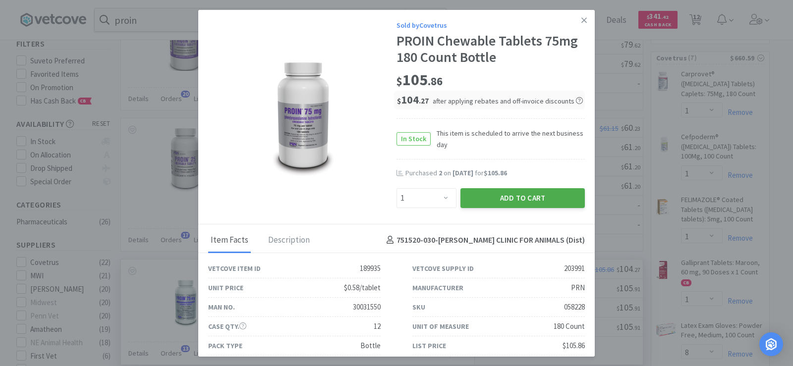
click at [509, 206] on button "Add to Cart" at bounding box center [523, 198] width 124 height 20
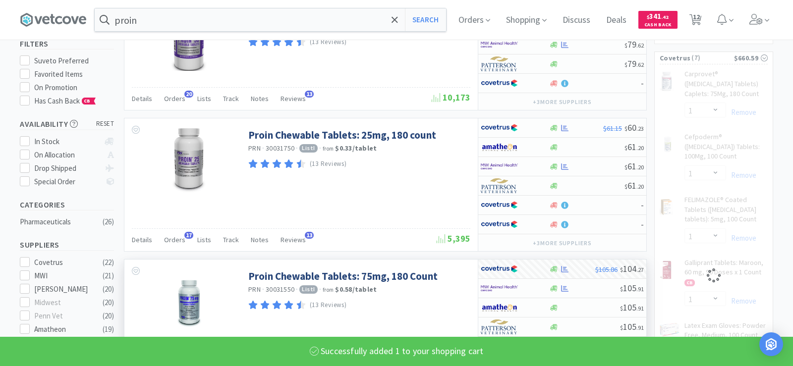
select select "1"
select select "8"
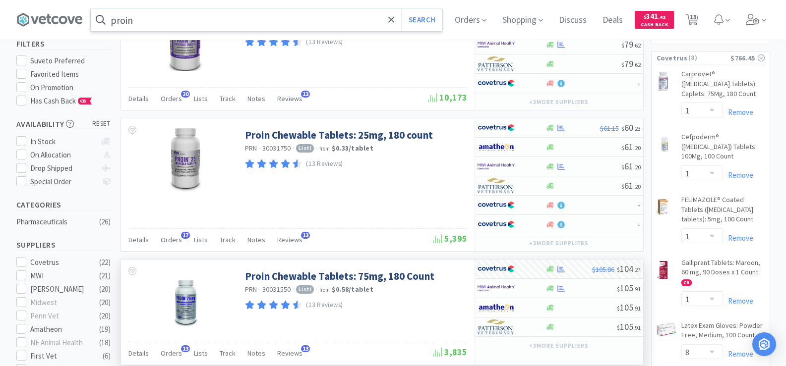
click at [183, 17] on input "proin" at bounding box center [267, 19] width 352 height 23
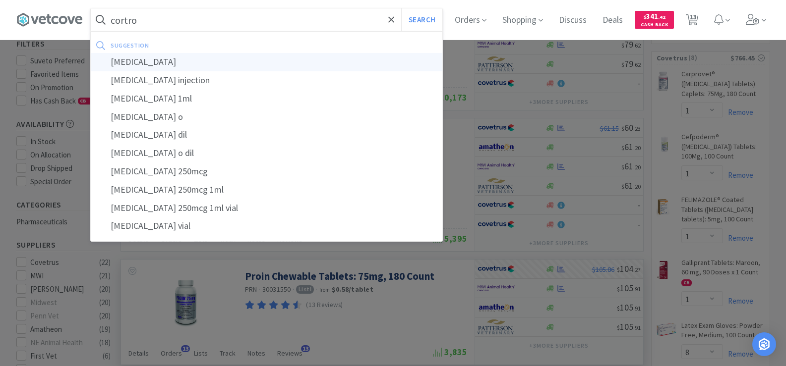
click at [175, 63] on div "[MEDICAL_DATA]" at bounding box center [267, 62] width 352 height 18
type input "[MEDICAL_DATA]"
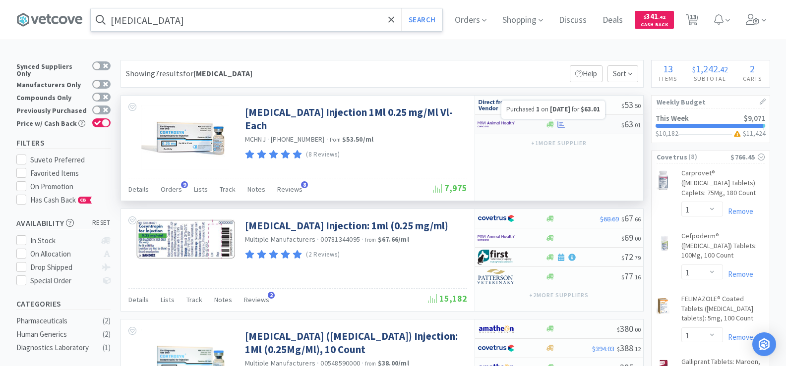
click at [559, 122] on icon at bounding box center [560, 124] width 7 height 7
select select "1"
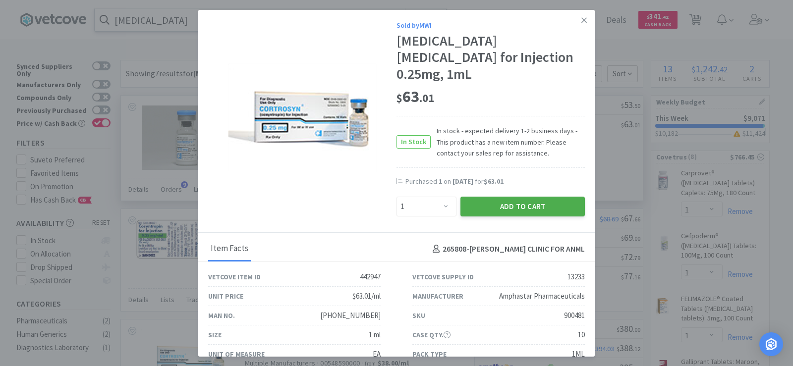
click at [549, 197] on button "Add to Cart" at bounding box center [523, 207] width 124 height 20
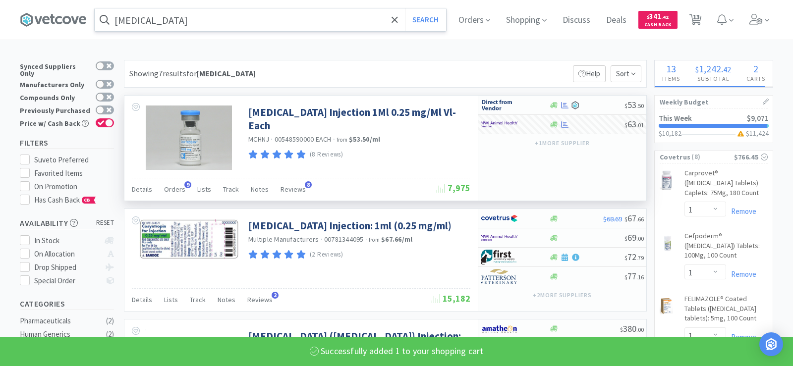
select select "1"
select select "10"
select select "1"
select select "3"
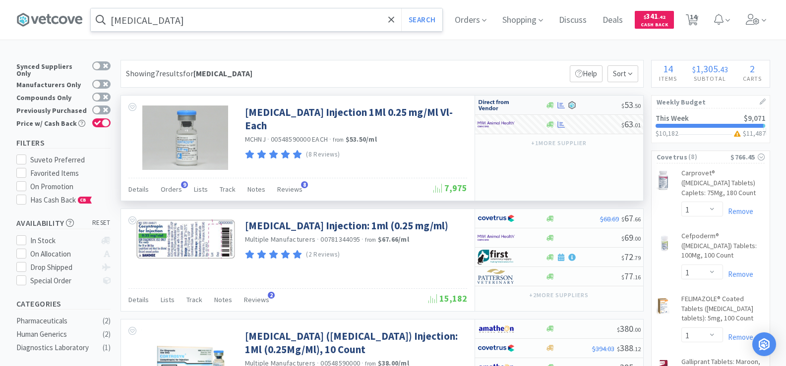
click at [561, 105] on icon at bounding box center [560, 105] width 7 height 6
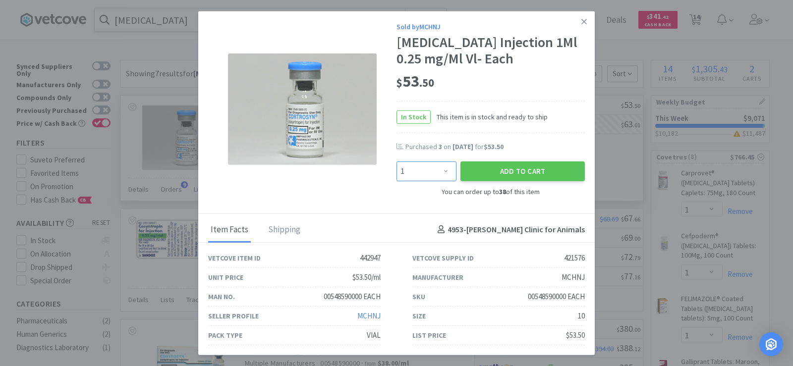
click at [445, 171] on select "Enter Quantity 1 2 3 4 5 6 7 8 9 10 11 12 13 14 15 16 17 18 19 20 Enter Quantity" at bounding box center [427, 172] width 60 height 20
select select "3"
click at [397, 162] on select "Enter Quantity 1 2 3 4 5 6 7 8 9 10 11 12 13 14 15 16 17 18 19 20 Enter Quantity" at bounding box center [427, 172] width 60 height 20
click at [526, 168] on button "Add to Cart" at bounding box center [523, 172] width 124 height 20
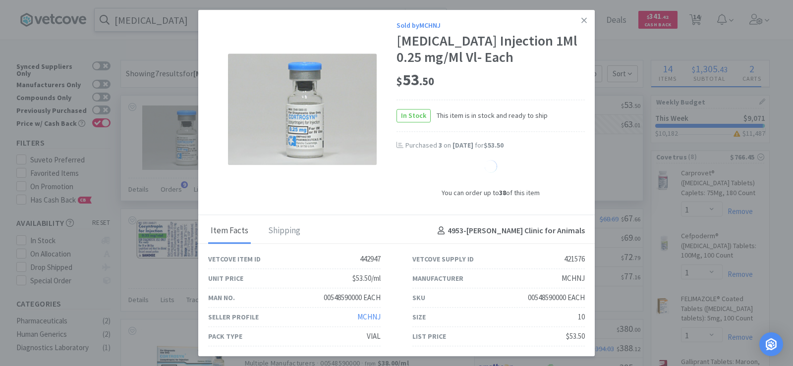
select select "3"
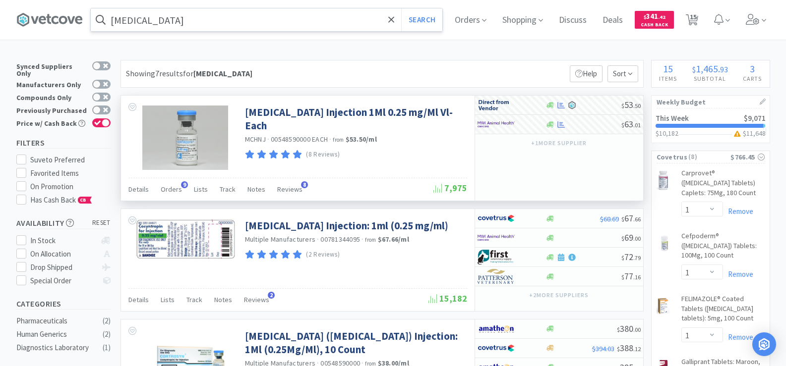
click at [153, 16] on input "[MEDICAL_DATA]" at bounding box center [267, 19] width 352 height 23
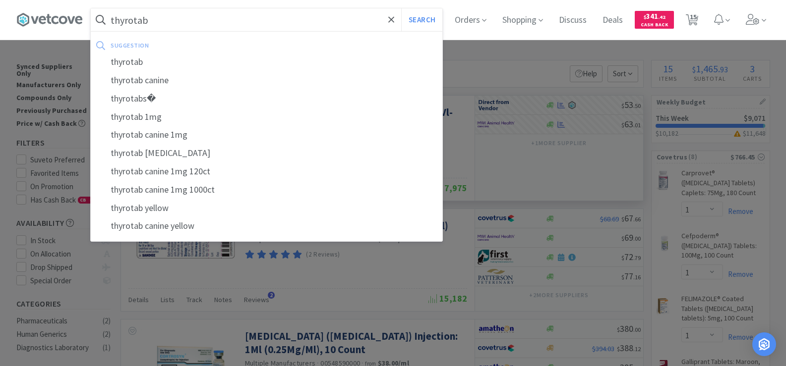
type input "thyrotab"
click at [401, 8] on button "Search" at bounding box center [421, 19] width 41 height 23
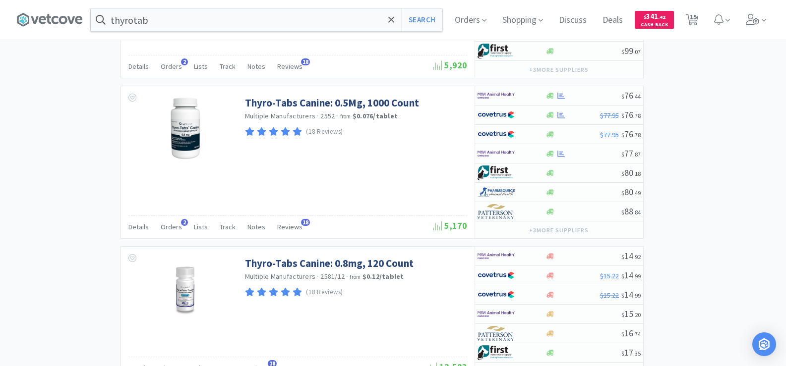
scroll to position [1141, 0]
click at [693, 23] on span "15" at bounding box center [693, 17] width 7 height 40
select select "1"
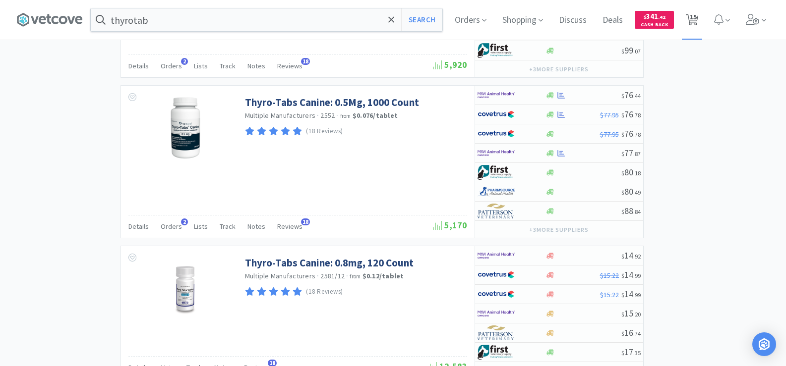
select select "1"
select select "8"
select select "1"
select select "8"
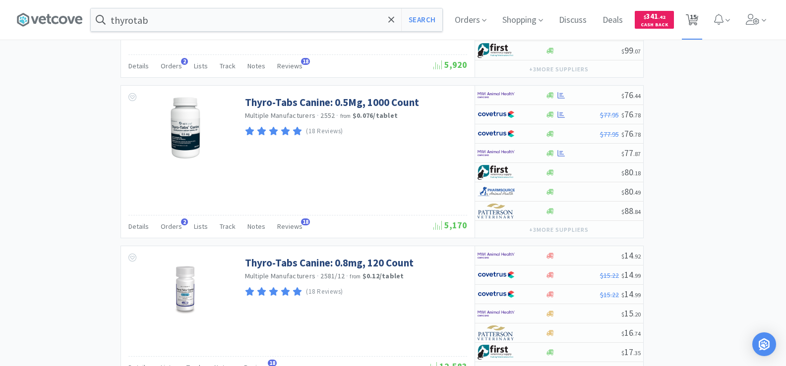
select select "1"
select select "10"
select select "1"
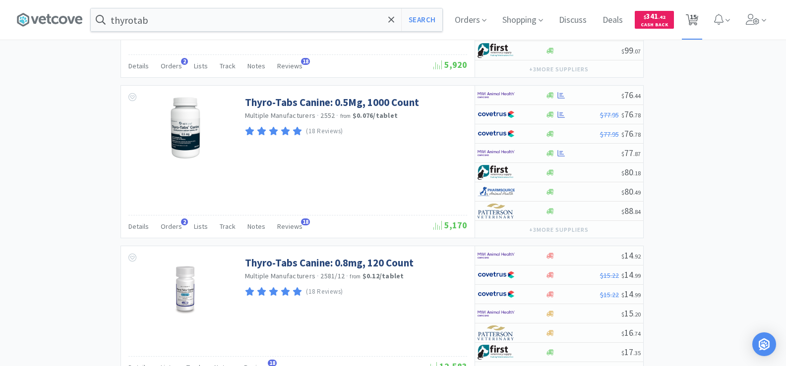
select select "3"
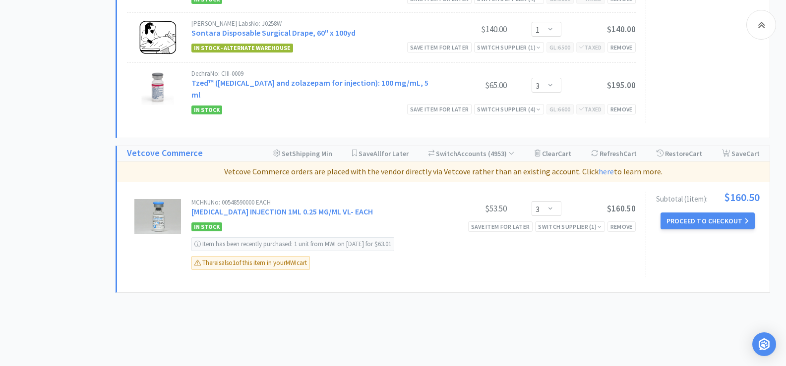
scroll to position [893, 0]
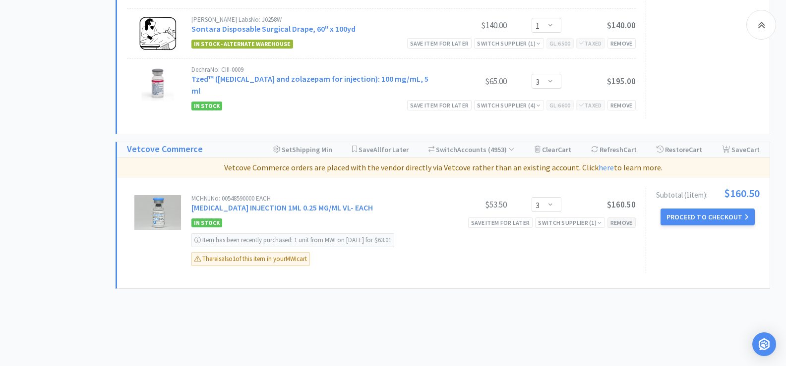
click at [621, 218] on div "Remove" at bounding box center [622, 223] width 28 height 10
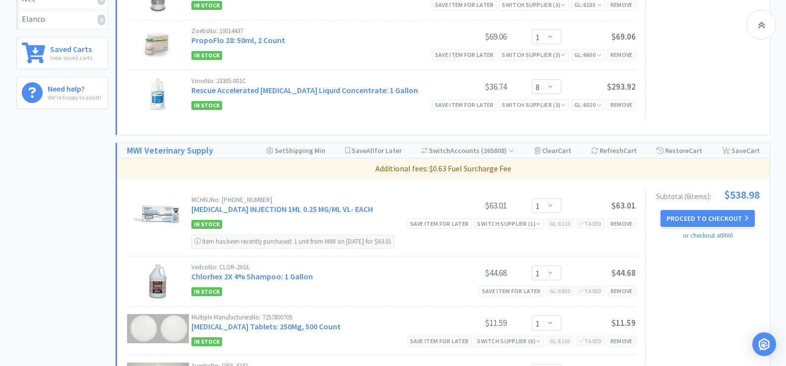
scroll to position [475, 0]
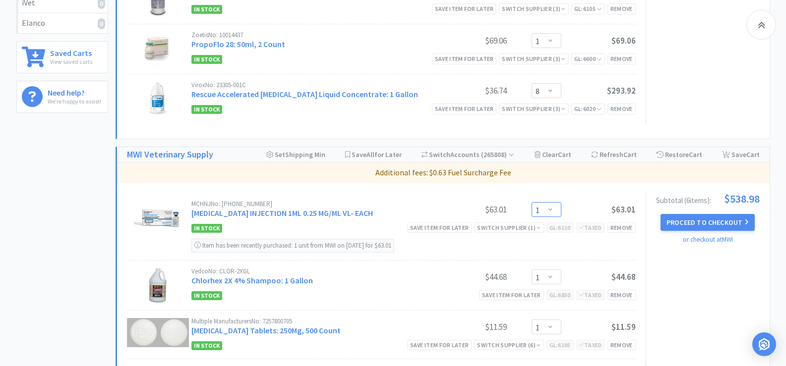
click at [552, 202] on select "Enter Quantity 1 2 3 4 5 6 7 8 9 10 11 12 13 14 15 16 17 18 19 20 Enter Quantity" at bounding box center [547, 209] width 30 height 15
click at [532, 202] on select "Enter Quantity 1 2 3 4 5 6 7 8 9 10 11 12 13 14 15 16 17 18 19 20 Enter Quantity" at bounding box center [547, 209] width 30 height 15
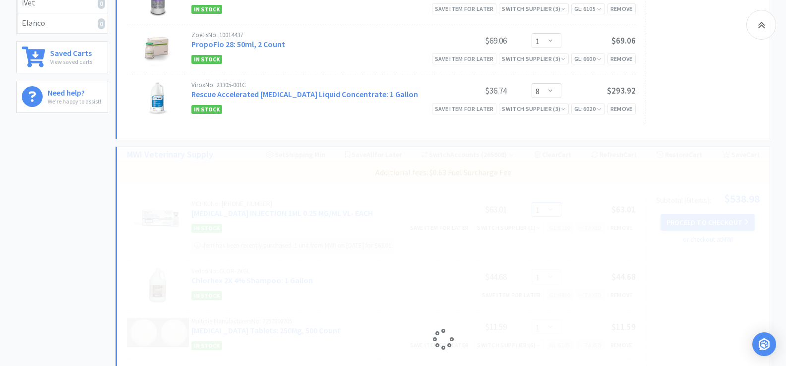
select select "2"
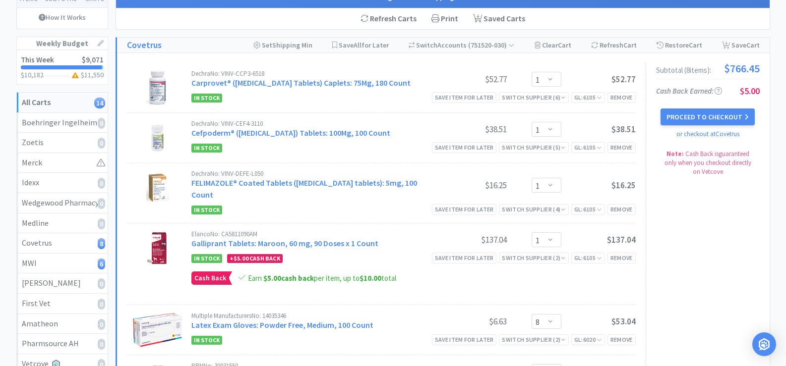
scroll to position [0, 0]
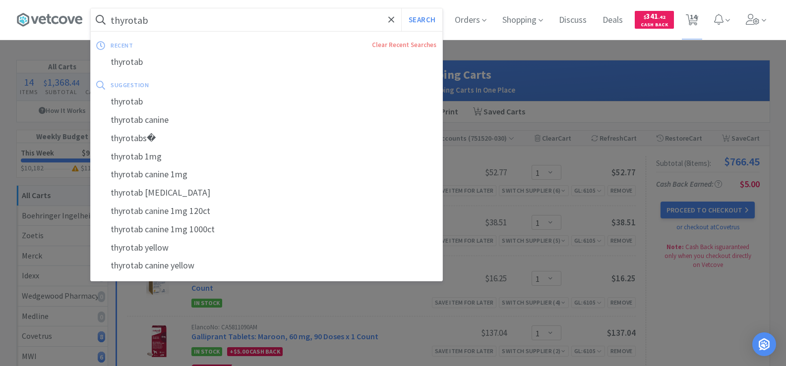
click at [288, 19] on input "thyrotab" at bounding box center [267, 19] width 352 height 23
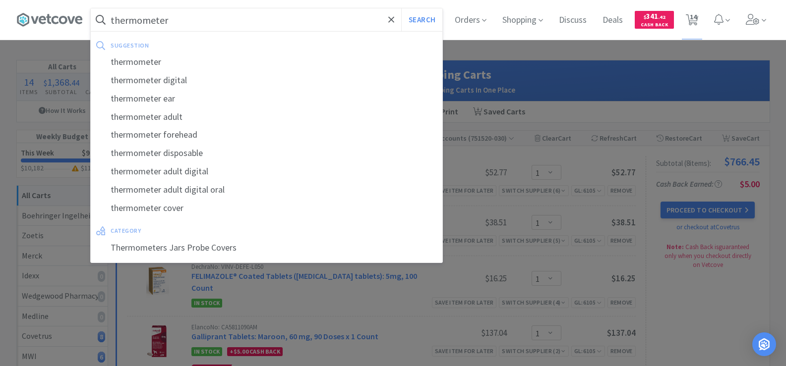
type input "thermometer"
click at [401, 8] on button "Search" at bounding box center [421, 19] width 41 height 23
select select "1"
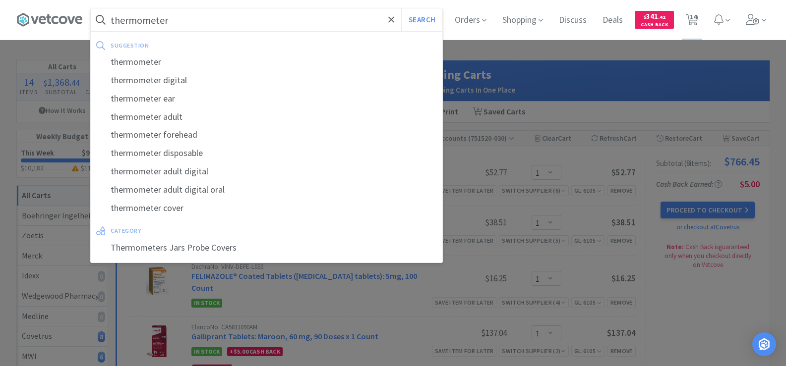
select select "1"
select select "8"
select select "1"
select select "8"
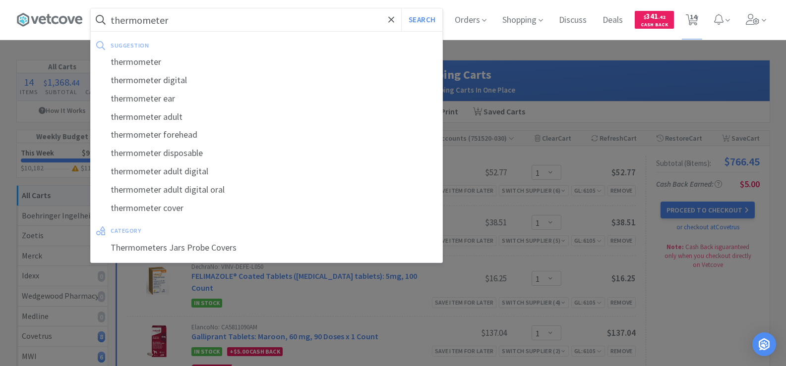
select select "2"
select select "1"
select select "10"
select select "1"
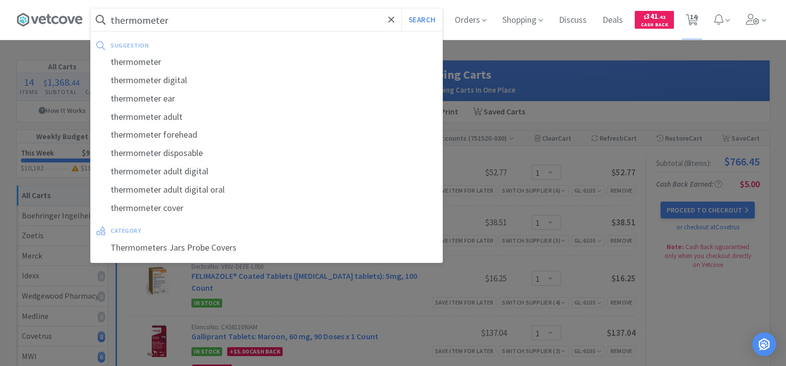
select select "3"
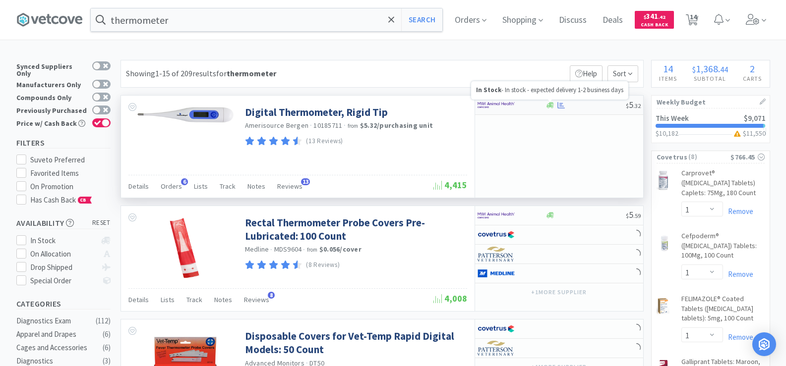
click at [564, 105] on icon at bounding box center [560, 105] width 7 height 7
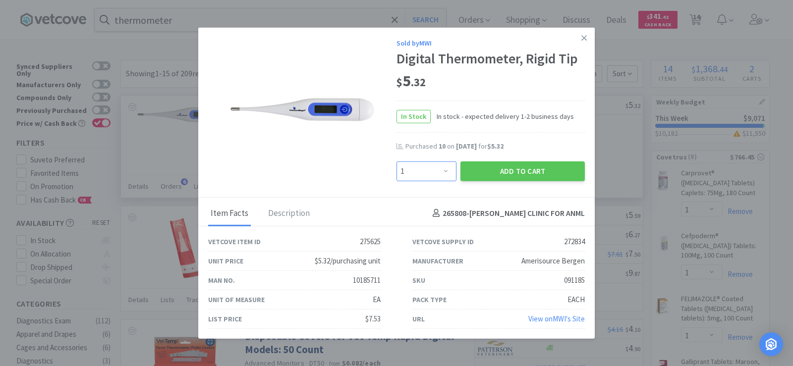
click at [448, 168] on select "Enter Quantity 1 2 3 4 5 6 7 8 9 10 11 12 13 14 15 16 17 18 19 20 Enter Quantity" at bounding box center [427, 171] width 60 height 20
select select "8"
click at [397, 161] on select "Enter Quantity 1 2 3 4 5 6 7 8 9 10 11 12 13 14 15 16 17 18 19 20 Enter Quantity" at bounding box center [427, 171] width 60 height 20
click at [530, 167] on button "Add to Cart" at bounding box center [523, 171] width 124 height 20
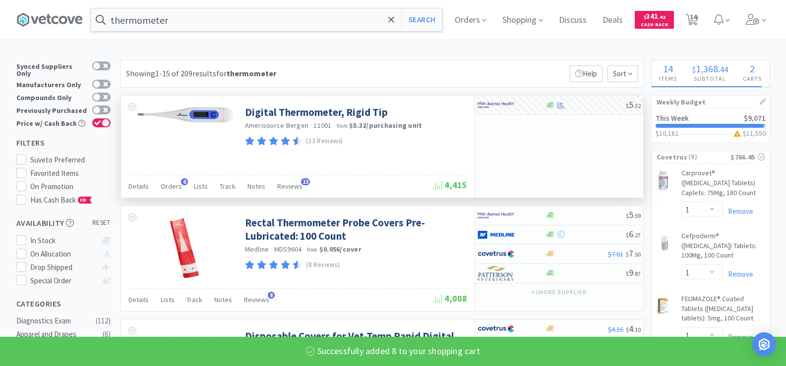
select select "8"
select select "1"
select select "10"
select select "1"
select select "3"
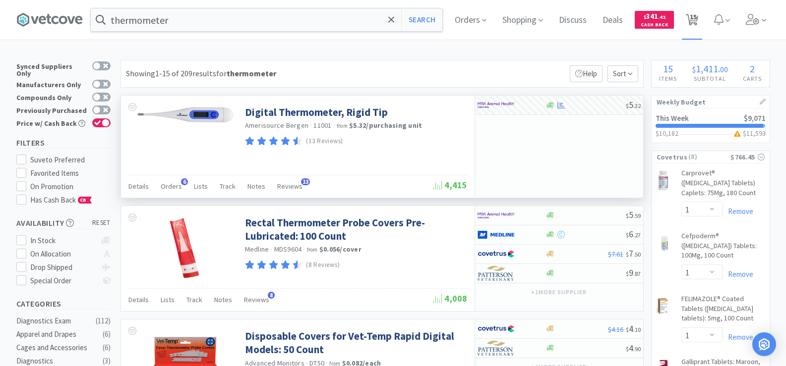
click at [697, 17] on span "15" at bounding box center [693, 17] width 7 height 40
select select "1"
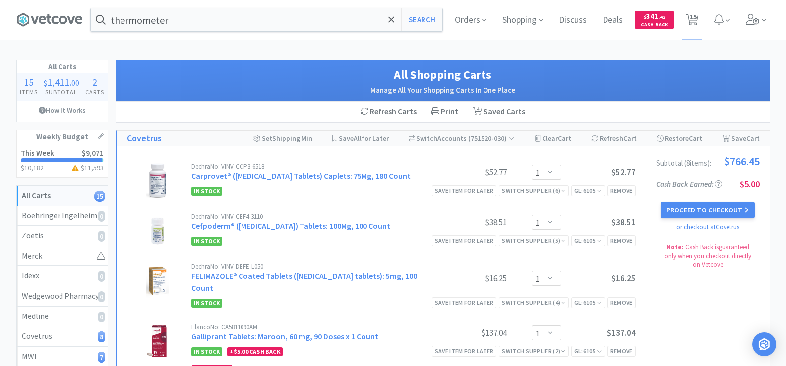
scroll to position [50, 0]
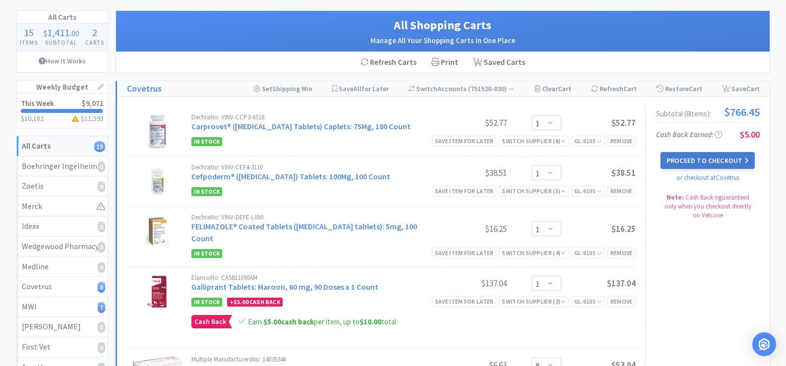
click at [708, 162] on button "Proceed to Checkout" at bounding box center [708, 160] width 94 height 17
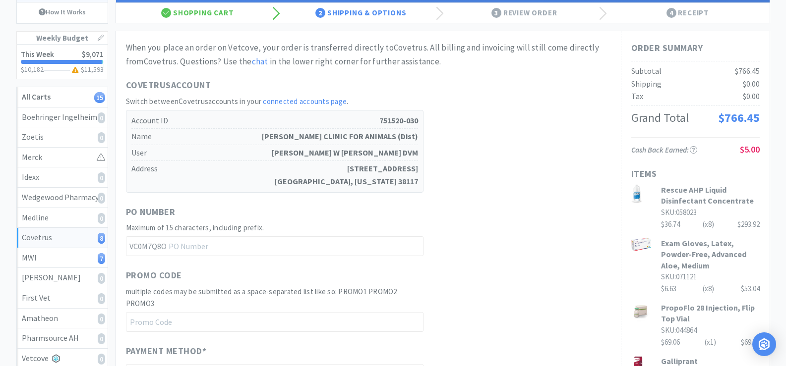
scroll to position [99, 0]
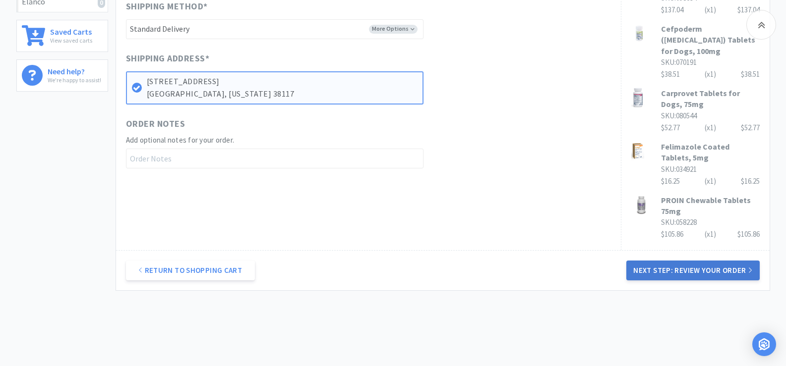
click at [712, 261] on button "Next Step: Review Your Order" at bounding box center [692, 271] width 133 height 20
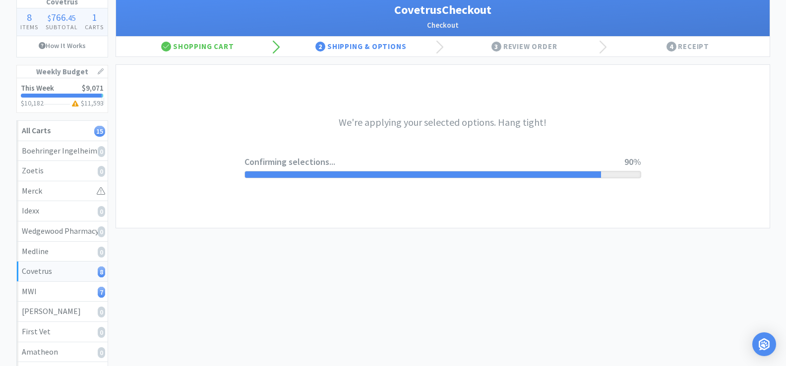
scroll to position [0, 0]
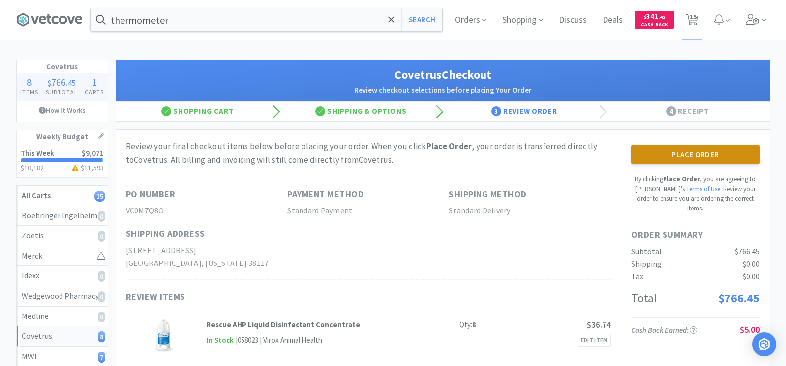
click at [711, 155] on button "Place Order" at bounding box center [695, 155] width 128 height 20
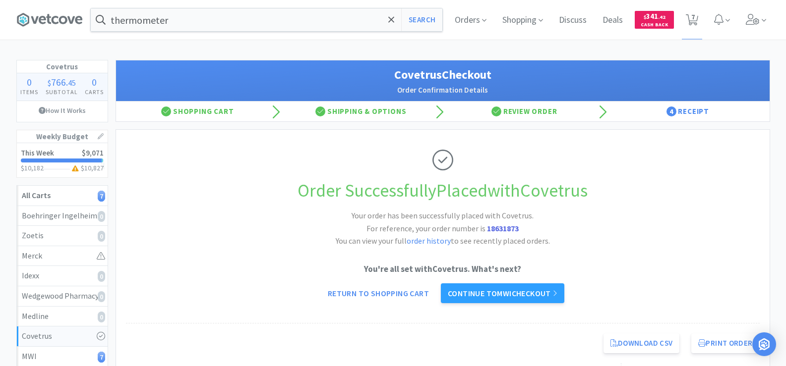
scroll to position [50, 0]
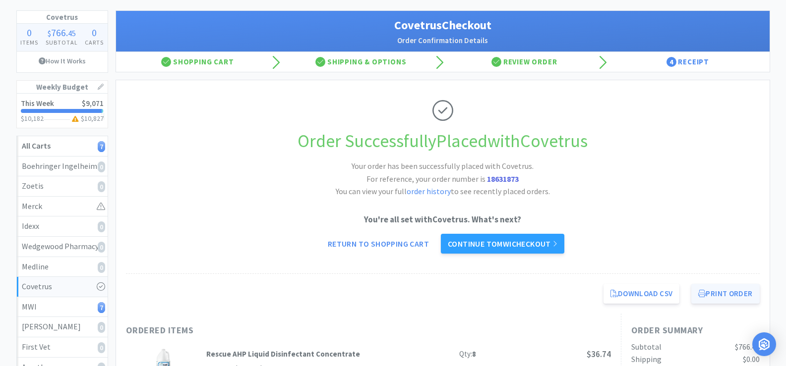
click at [728, 296] on button "Print Order" at bounding box center [725, 294] width 68 height 20
click at [509, 244] on link "Continue to MWI checkout" at bounding box center [502, 244] width 123 height 20
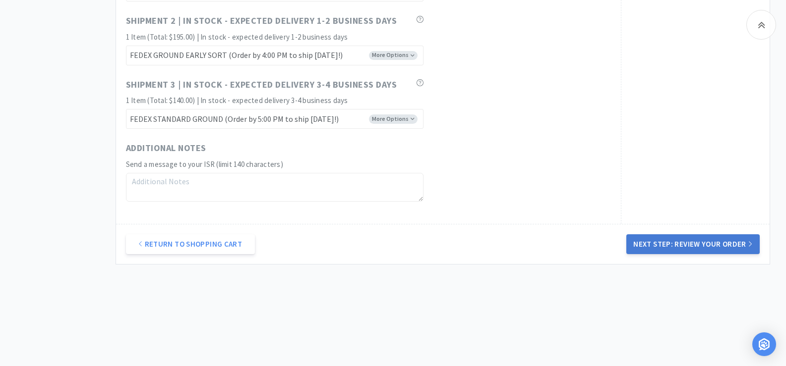
click at [676, 245] on button "Next Step: Review Your Order" at bounding box center [692, 245] width 133 height 20
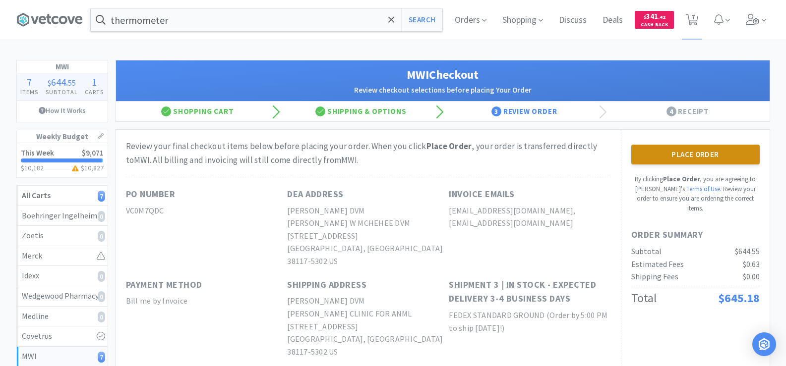
click at [687, 152] on button "Place Order" at bounding box center [695, 155] width 128 height 20
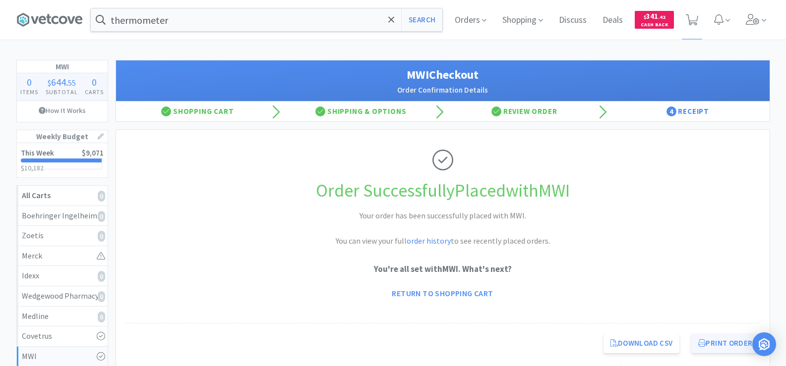
click at [711, 338] on button "Print Order" at bounding box center [725, 344] width 68 height 20
